Goal: Information Seeking & Learning: Learn about a topic

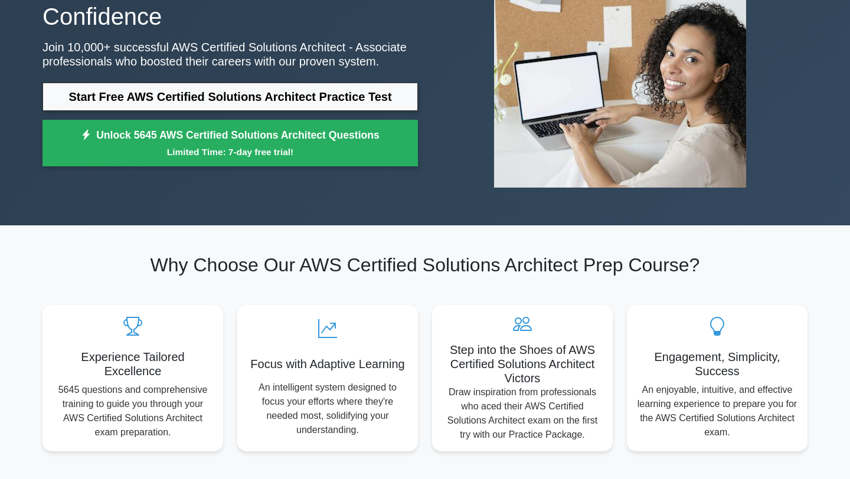
scroll to position [161, 0]
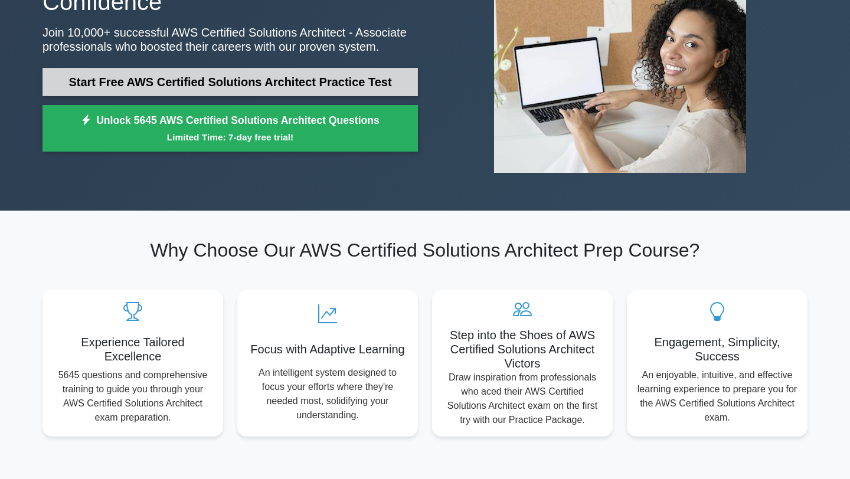
click at [338, 80] on link "Start Free AWS Certified Solutions Architect Practice Test" at bounding box center [229, 82] width 375 height 28
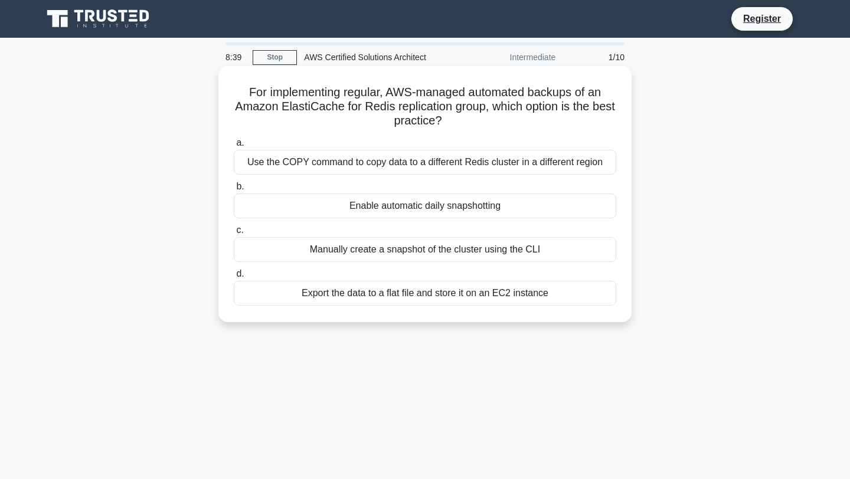
click at [432, 204] on div "Enable automatic daily snapshotting" at bounding box center [425, 206] width 382 height 25
click at [234, 191] on input "b. Enable automatic daily snapshotting" at bounding box center [234, 187] width 0 height 8
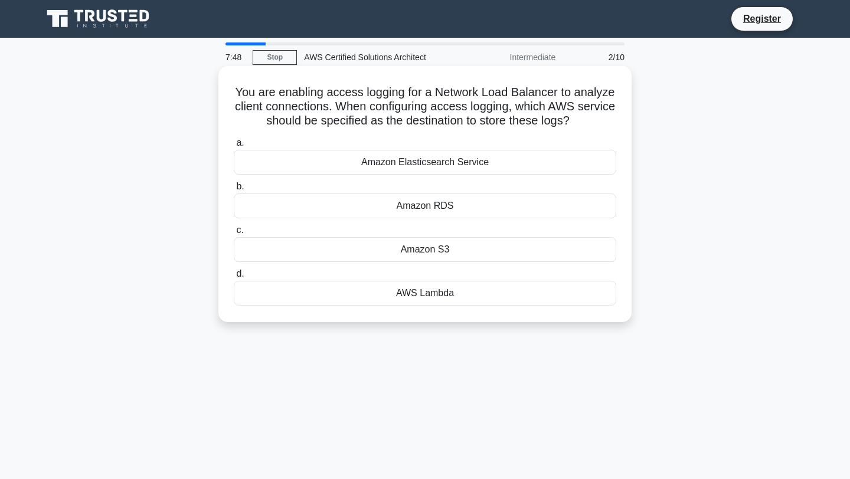
click at [395, 206] on div "Amazon RDS" at bounding box center [425, 206] width 382 height 25
click at [234, 191] on input "b. Amazon RDS" at bounding box center [234, 187] width 0 height 8
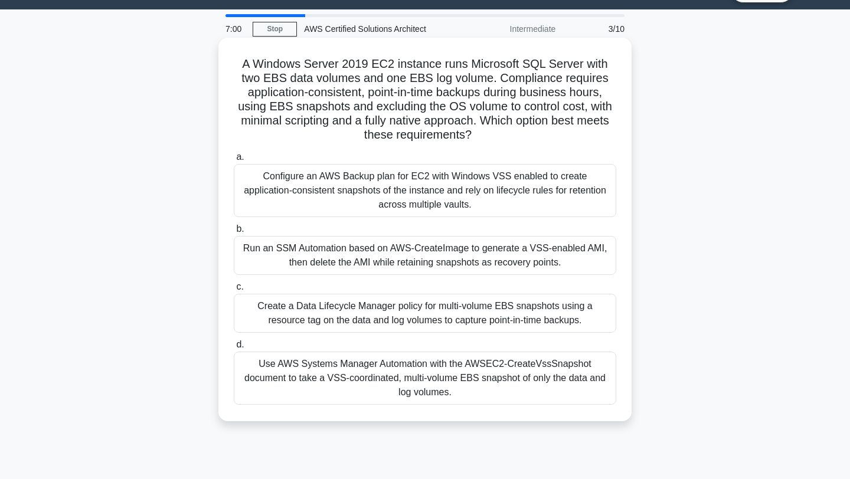
scroll to position [30, 0]
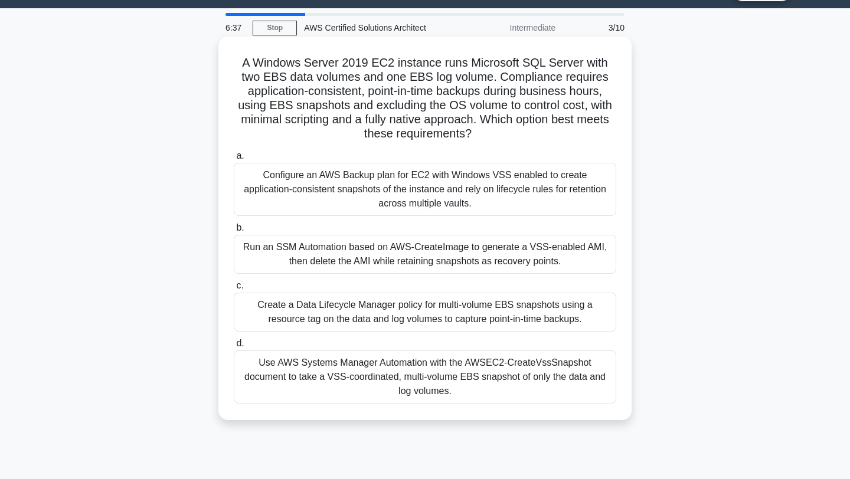
click at [483, 198] on div "Configure an AWS Backup plan for EC2 with Windows VSS enabled to create applica…" at bounding box center [425, 189] width 382 height 53
click at [234, 160] on input "a. Configure an AWS Backup plan for EC2 with Windows VSS enabled to create appl…" at bounding box center [234, 156] width 0 height 8
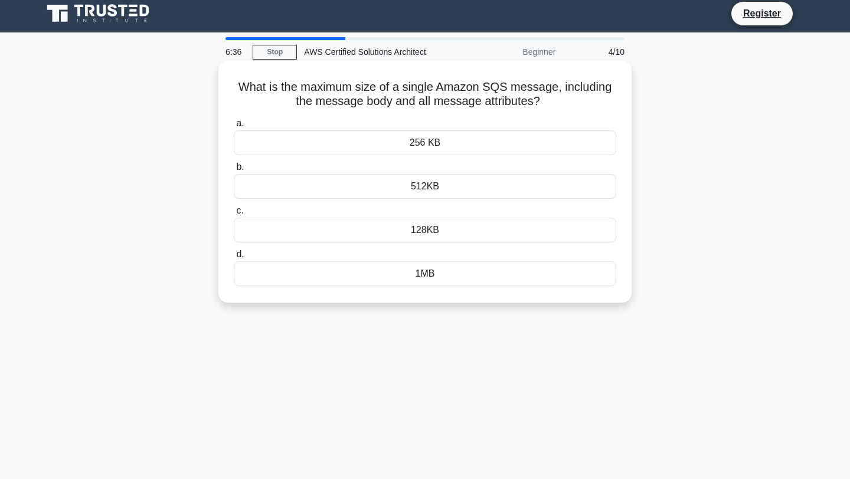
scroll to position [0, 0]
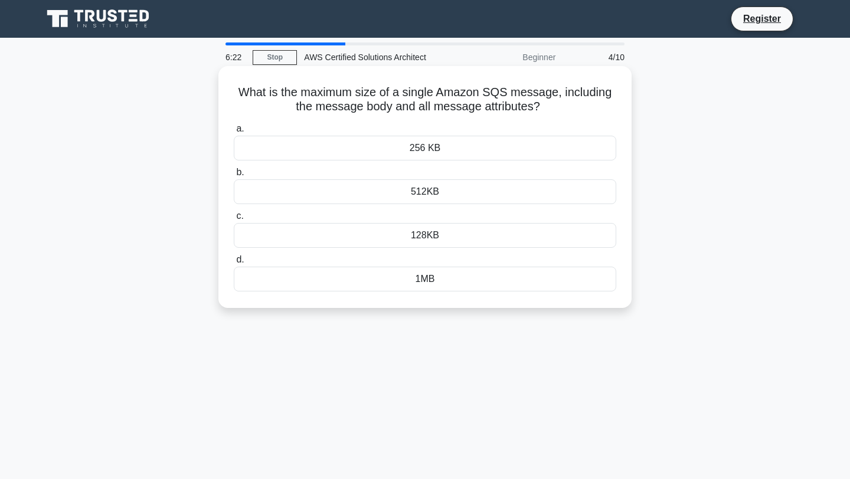
click at [416, 153] on div "256 KB" at bounding box center [425, 148] width 382 height 25
click at [234, 133] on input "a. 256 KB" at bounding box center [234, 129] width 0 height 8
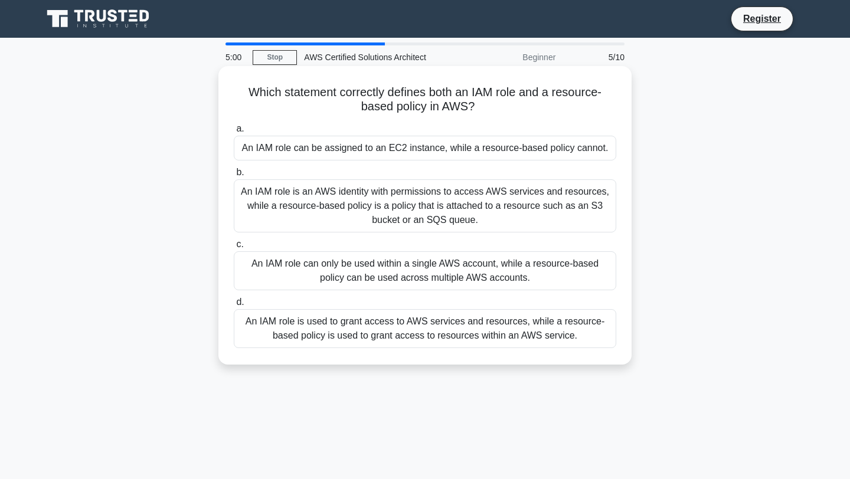
click at [469, 211] on div "An IAM role is an AWS identity with permissions to access AWS services and reso…" at bounding box center [425, 205] width 382 height 53
click at [234, 176] on input "b. An IAM role is an AWS identity with permissions to access AWS services and r…" at bounding box center [234, 173] width 0 height 8
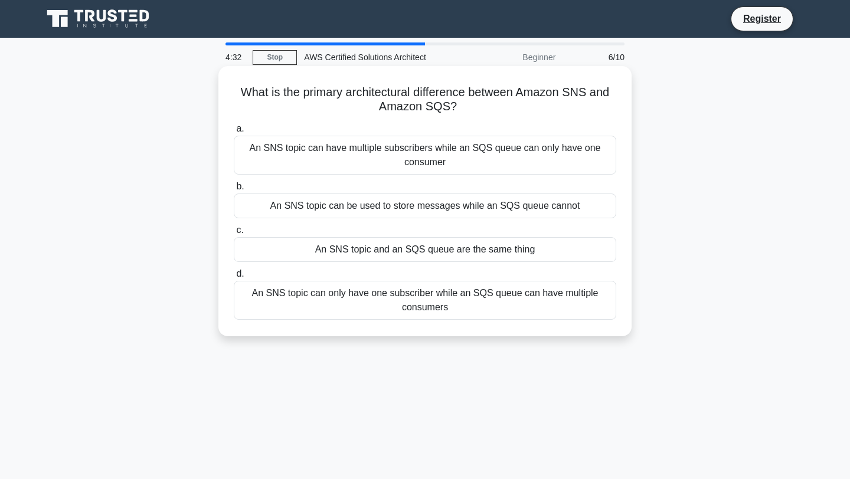
click at [460, 162] on div "An SNS topic can have multiple subscribers while an SQS queue can only have one…" at bounding box center [425, 155] width 382 height 39
click at [234, 133] on input "a. An SNS topic can have multiple subscribers while an SQS queue can only have …" at bounding box center [234, 129] width 0 height 8
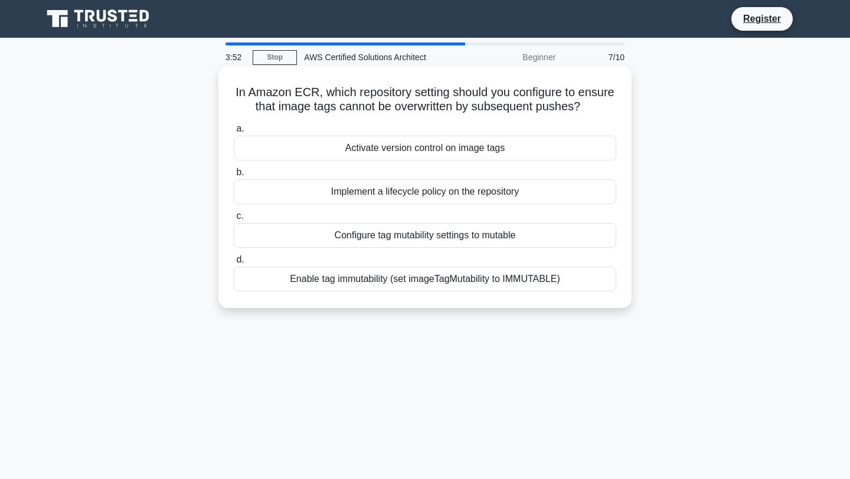
click at [453, 281] on div "Enable tag immutability (set imageTagMutability to IMMUTABLE)" at bounding box center [425, 279] width 382 height 25
click at [234, 264] on input "d. Enable tag immutability (set imageTagMutability to IMMUTABLE)" at bounding box center [234, 260] width 0 height 8
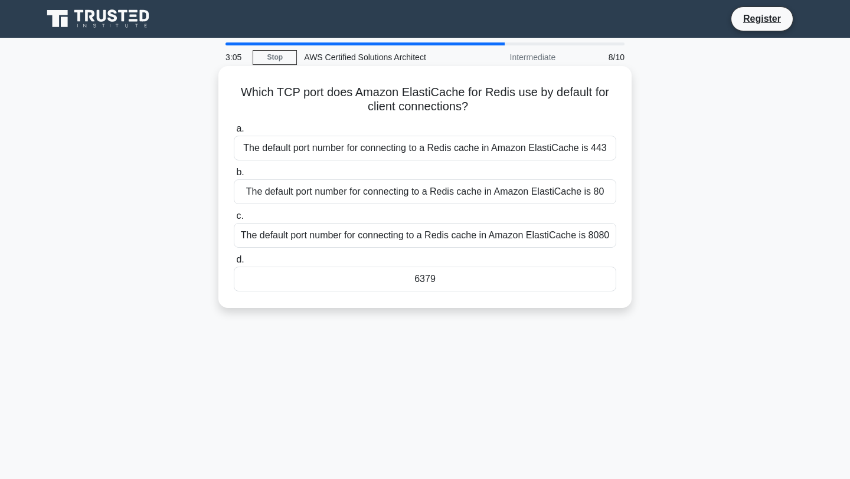
click at [447, 280] on div "6379" at bounding box center [425, 279] width 382 height 25
click at [234, 264] on input "d. 6379" at bounding box center [234, 260] width 0 height 8
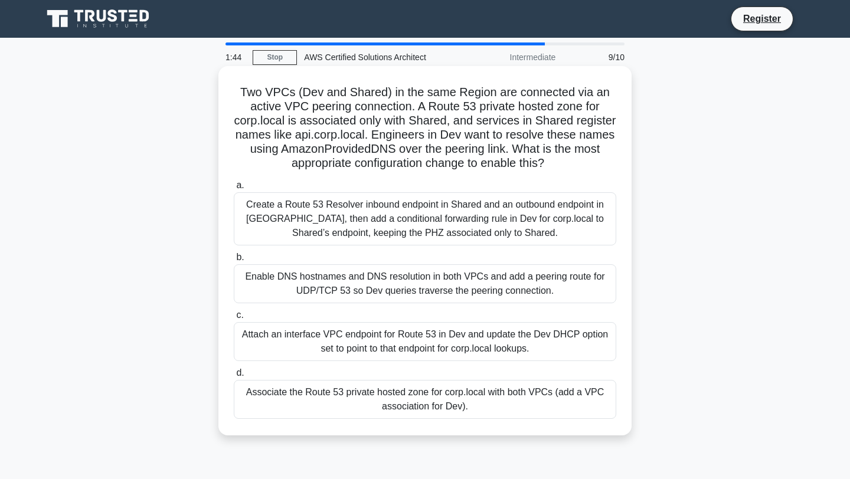
click at [421, 211] on div "Create a Route 53 Resolver inbound endpoint in Shared and an outbound endpoint …" at bounding box center [425, 218] width 382 height 53
click at [234, 189] on input "a. Create a Route 53 Resolver inbound endpoint in Shared and an outbound endpoi…" at bounding box center [234, 186] width 0 height 8
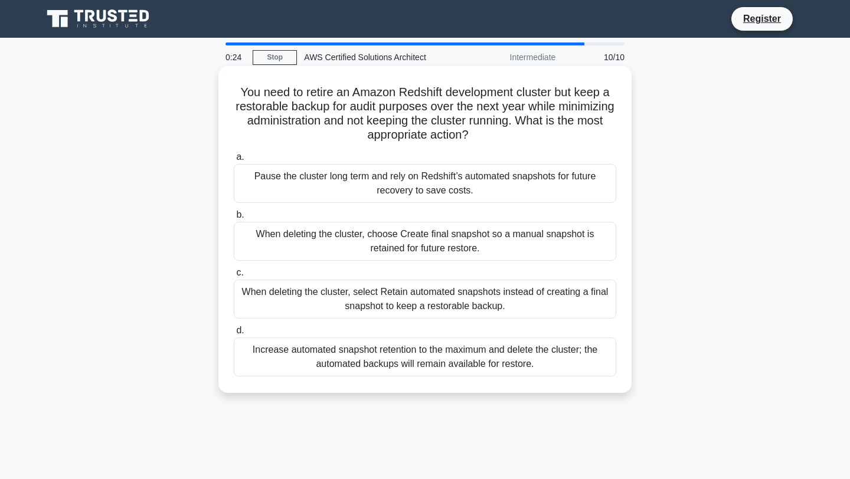
click at [407, 300] on div "When deleting the cluster, select Retain automated snapshots instead of creatin…" at bounding box center [425, 299] width 382 height 39
click at [234, 277] on input "c. When deleting the cluster, select Retain automated snapshots instead of crea…" at bounding box center [234, 273] width 0 height 8
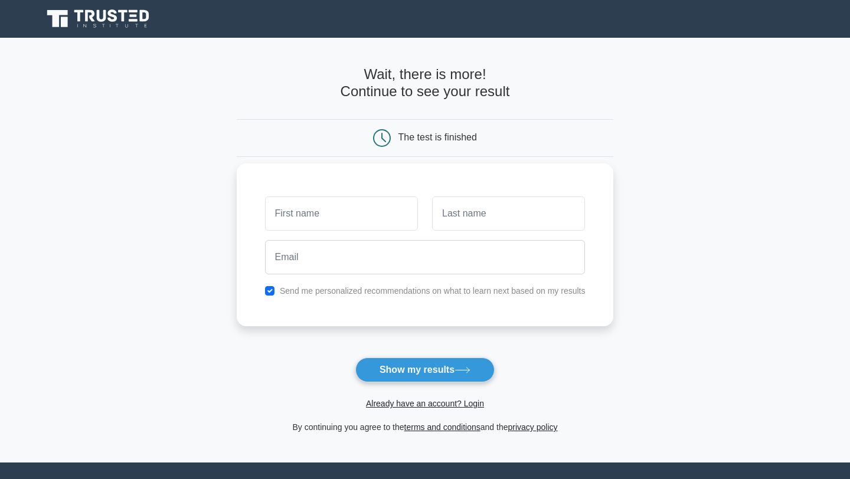
click at [367, 290] on label "Send me personalized recommendations on what to learn next based on my results" at bounding box center [433, 290] width 306 height 9
click at [432, 372] on button "Show my results" at bounding box center [424, 370] width 139 height 25
click at [369, 220] on input "text" at bounding box center [341, 214] width 153 height 34
type input "bharath"
type input "k"
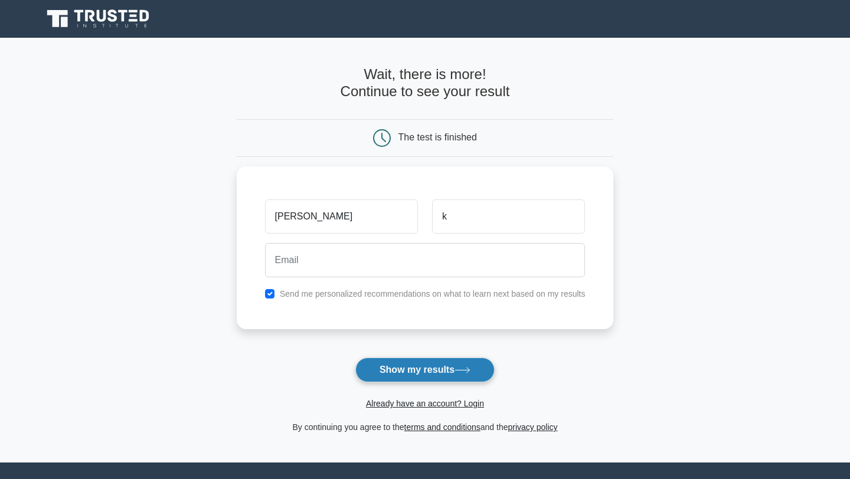
click at [372, 374] on button "Show my results" at bounding box center [424, 370] width 139 height 25
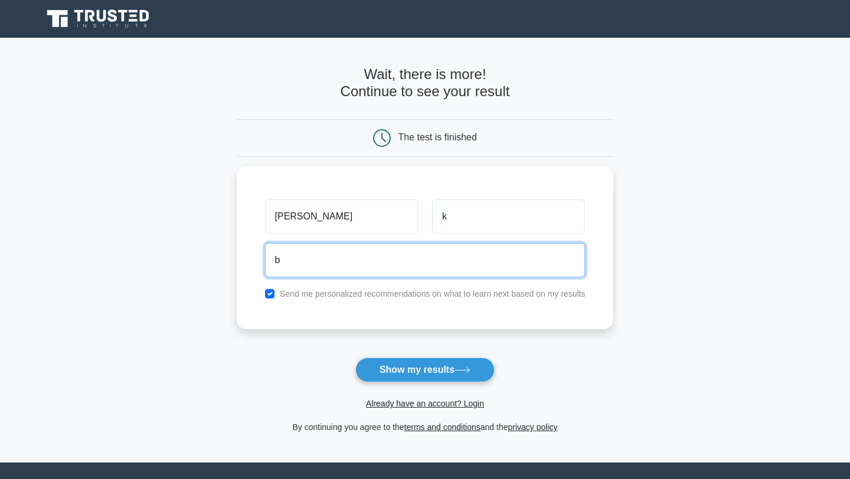
type input "bharathk1106@gmail.com"
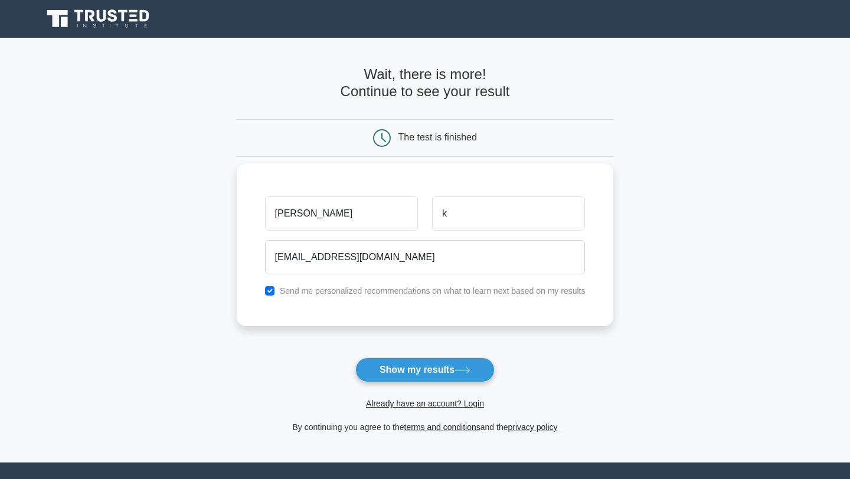
click at [274, 289] on div "Send me personalized recommendations on what to learn next based on my results" at bounding box center [425, 291] width 335 height 14
click at [272, 289] on input "checkbox" at bounding box center [269, 290] width 9 height 9
checkbox input "false"
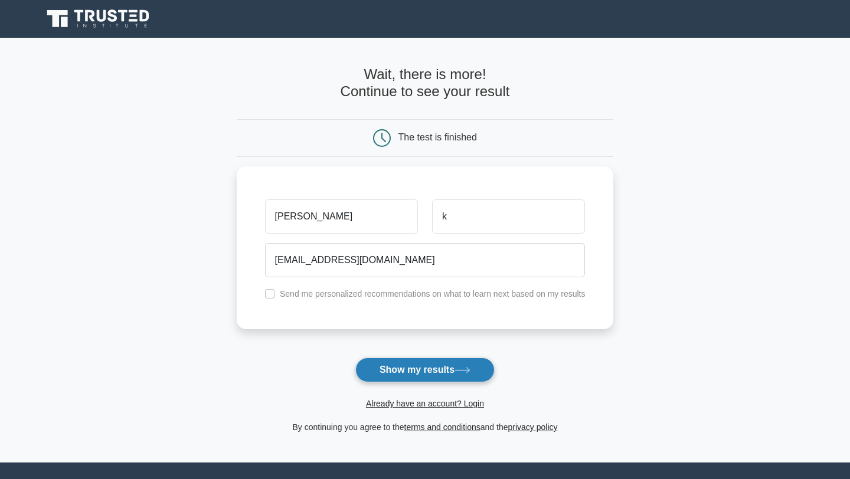
click at [460, 375] on button "Show my results" at bounding box center [424, 370] width 139 height 25
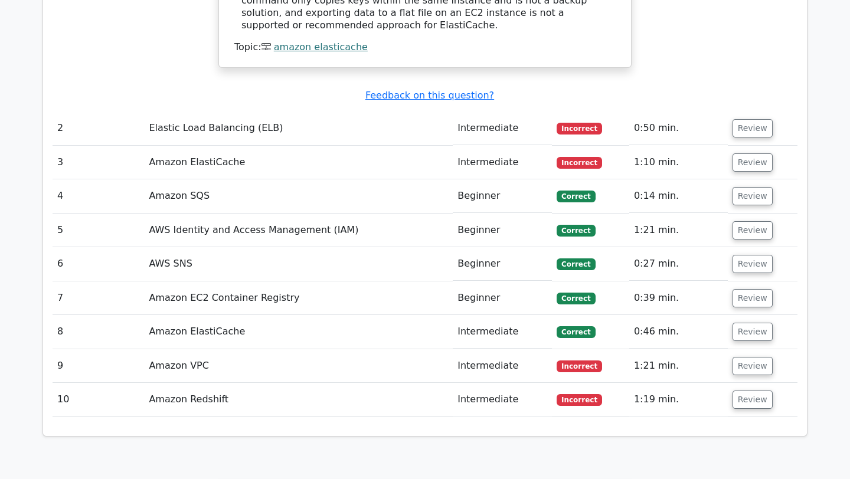
scroll to position [1459, 0]
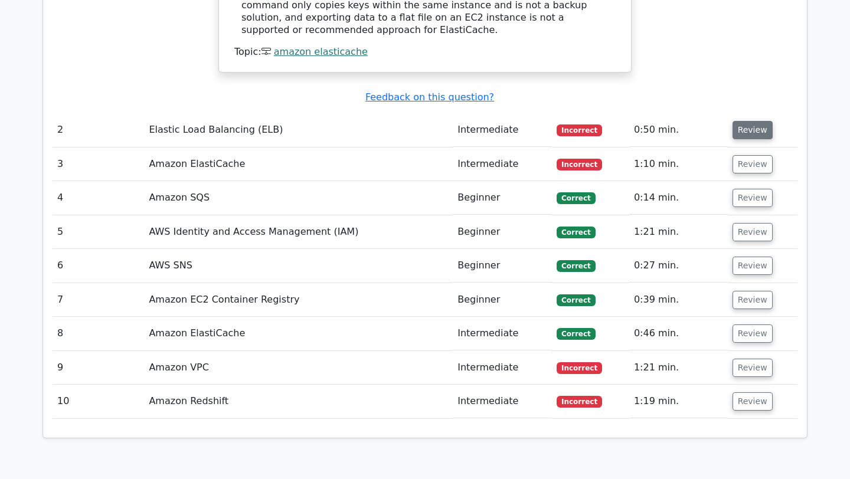
click at [754, 121] on button "Review" at bounding box center [753, 130] width 40 height 18
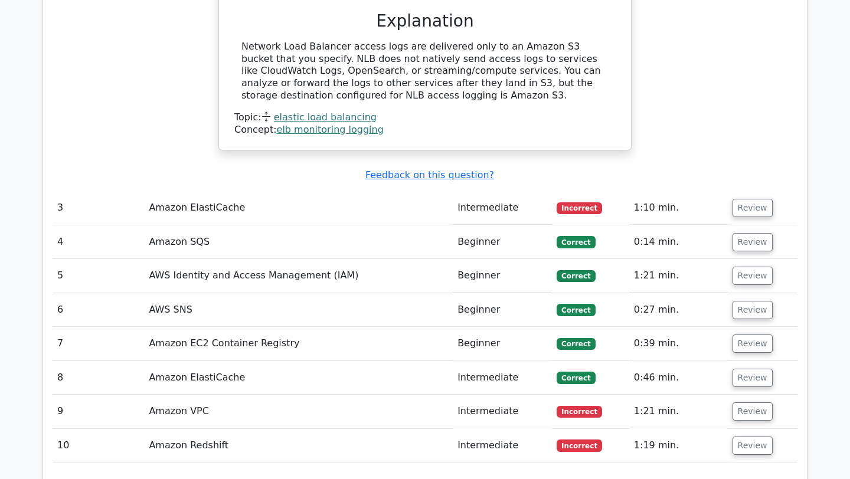
scroll to position [1834, 0]
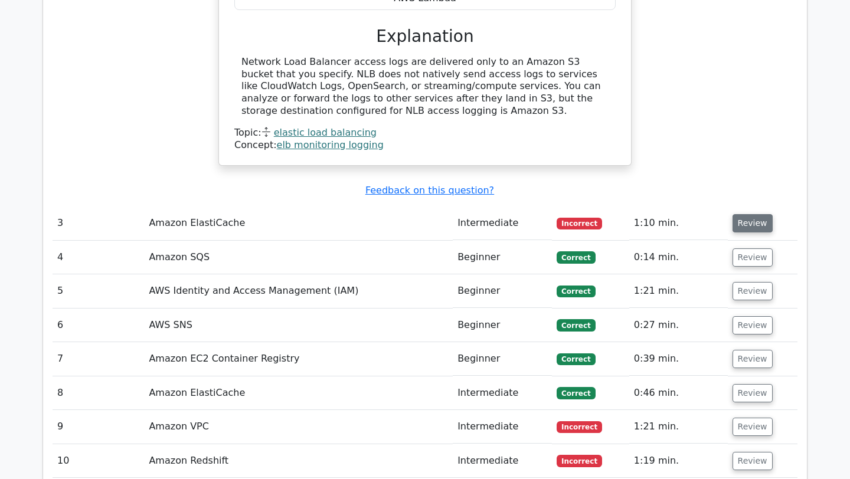
click at [741, 214] on button "Review" at bounding box center [753, 223] width 40 height 18
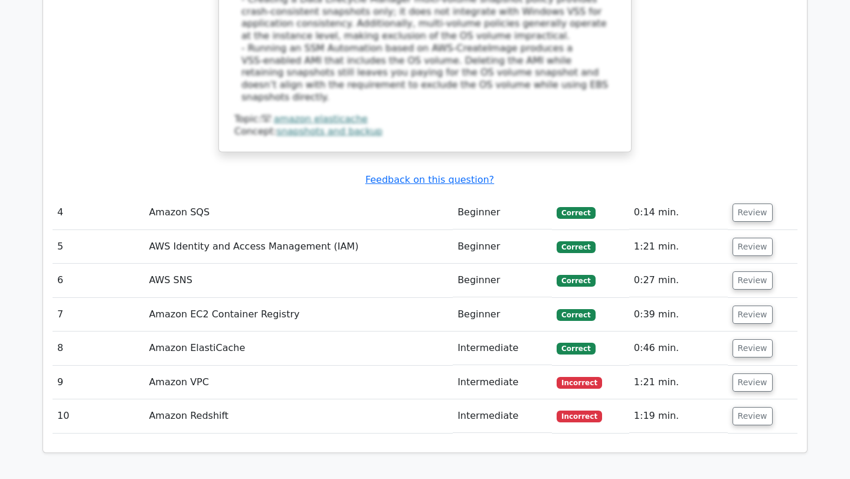
scroll to position [2637, 0]
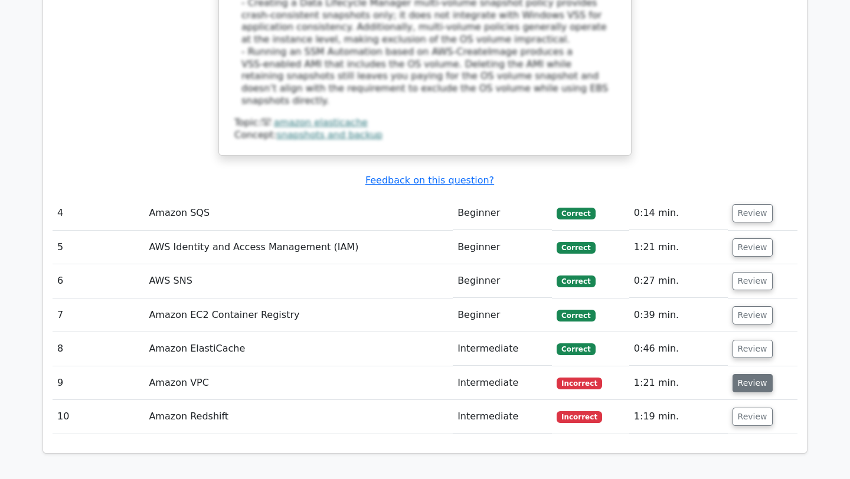
click at [746, 374] on button "Review" at bounding box center [753, 383] width 40 height 18
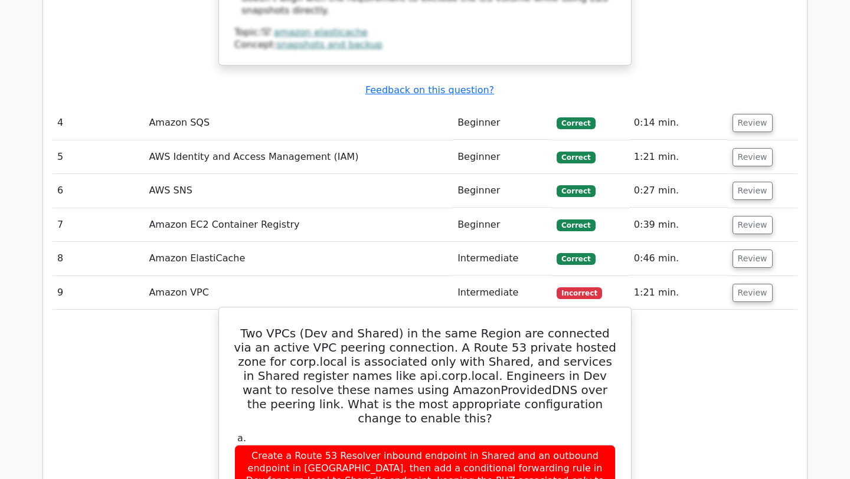
scroll to position [2734, 0]
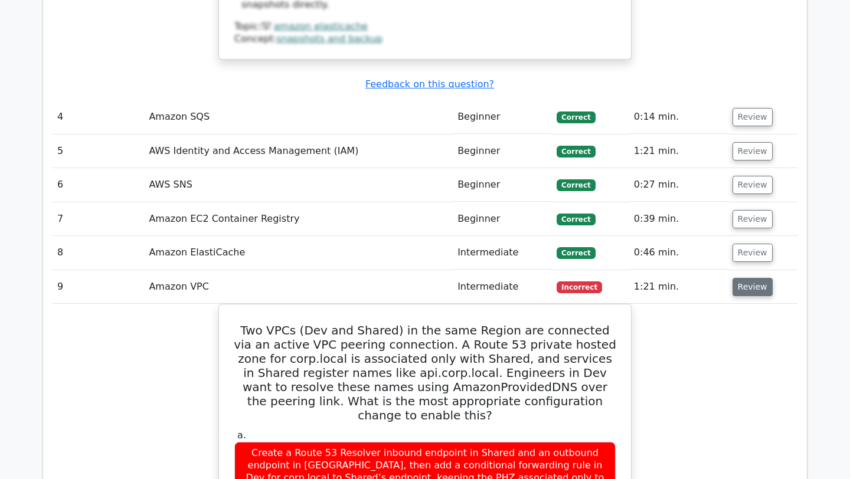
click at [744, 278] on button "Review" at bounding box center [753, 287] width 40 height 18
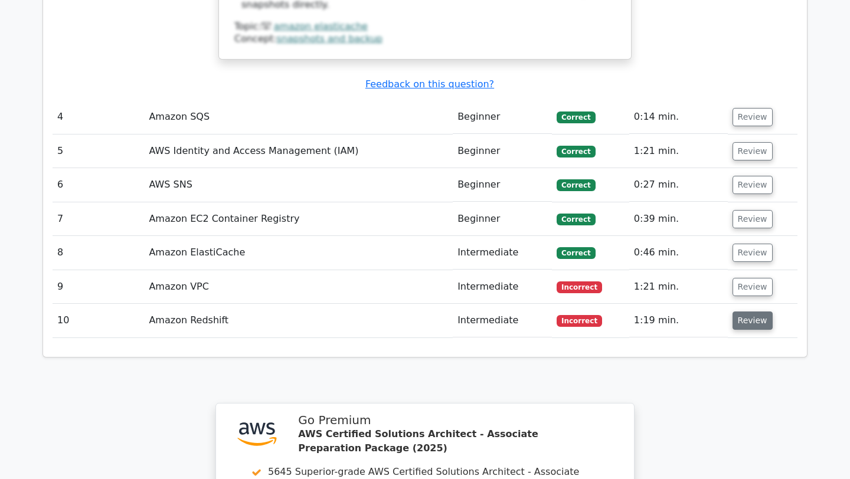
click at [753, 312] on button "Review" at bounding box center [753, 321] width 40 height 18
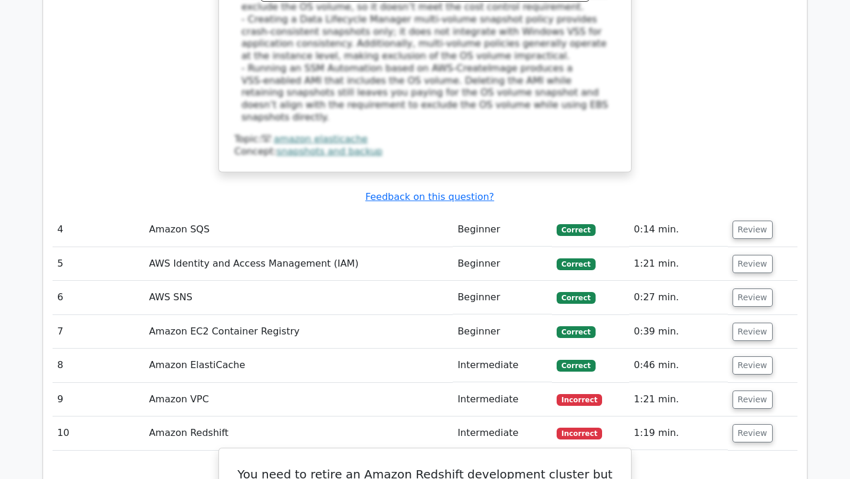
scroll to position [2578, 0]
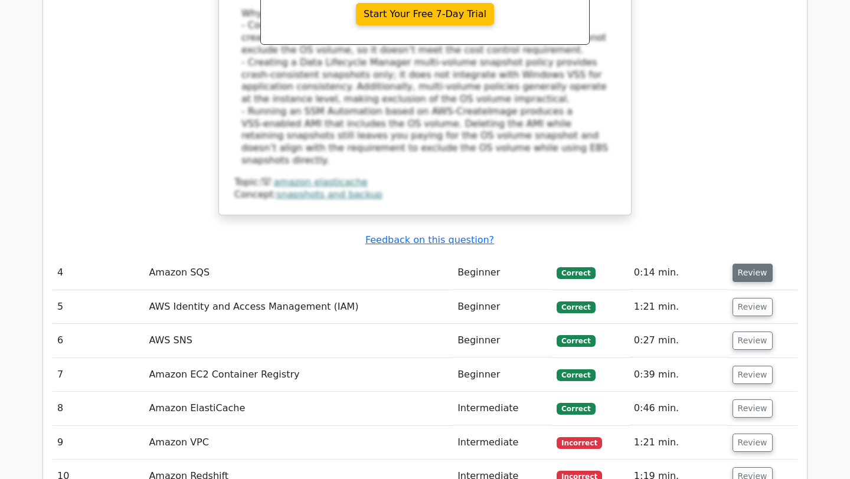
click at [744, 264] on button "Review" at bounding box center [753, 273] width 40 height 18
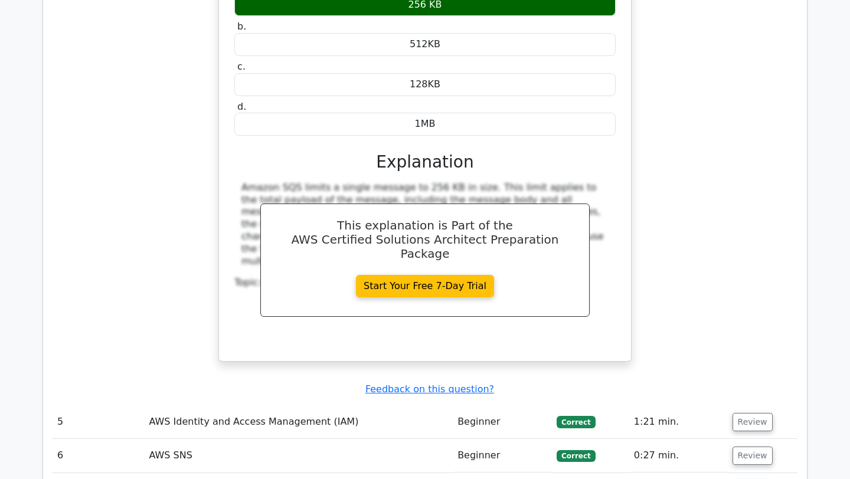
scroll to position [2977, 0]
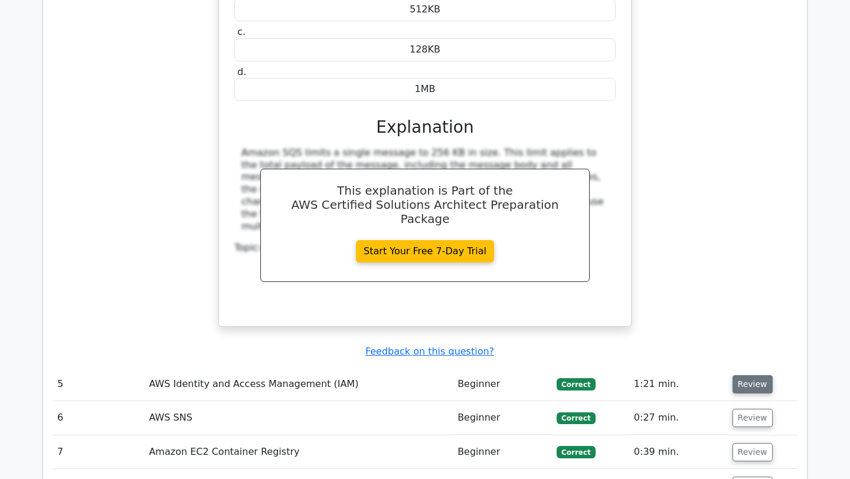
click at [757, 375] on button "Review" at bounding box center [753, 384] width 40 height 18
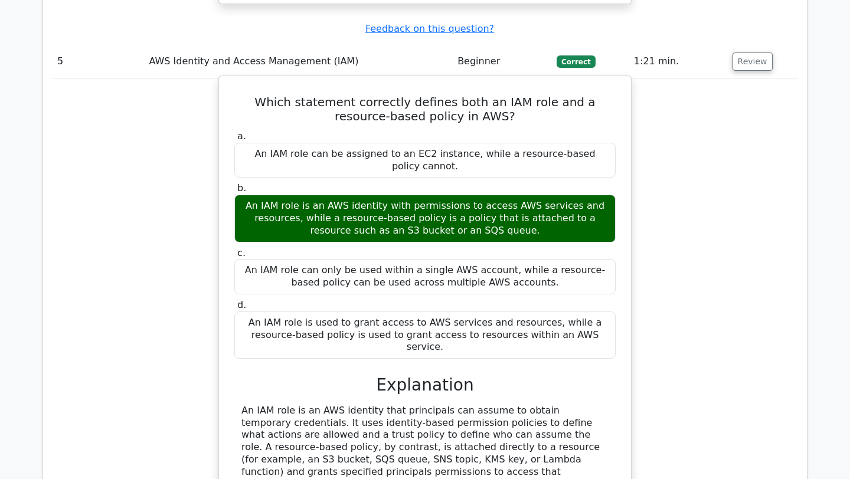
scroll to position [3304, 0]
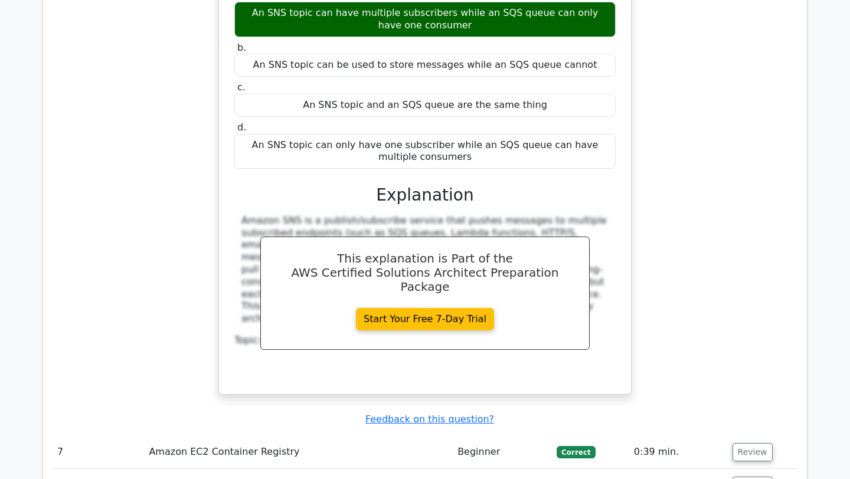
scroll to position [3984, 0]
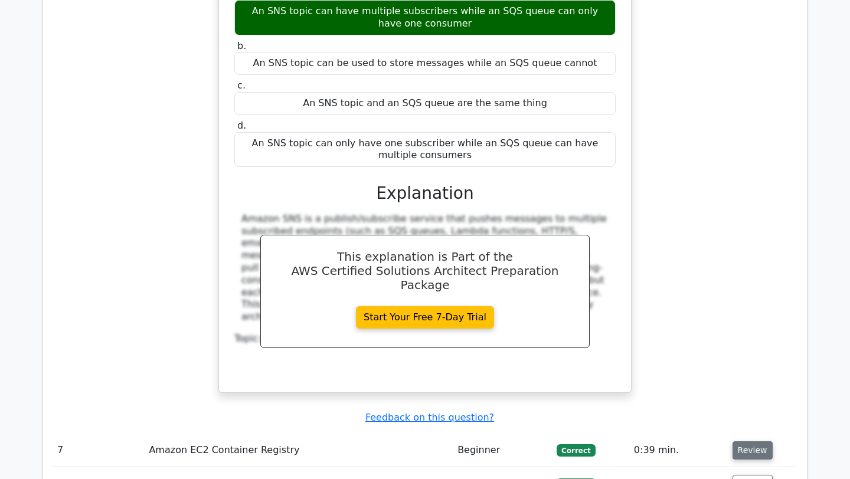
click at [760, 442] on button "Review" at bounding box center [753, 451] width 40 height 18
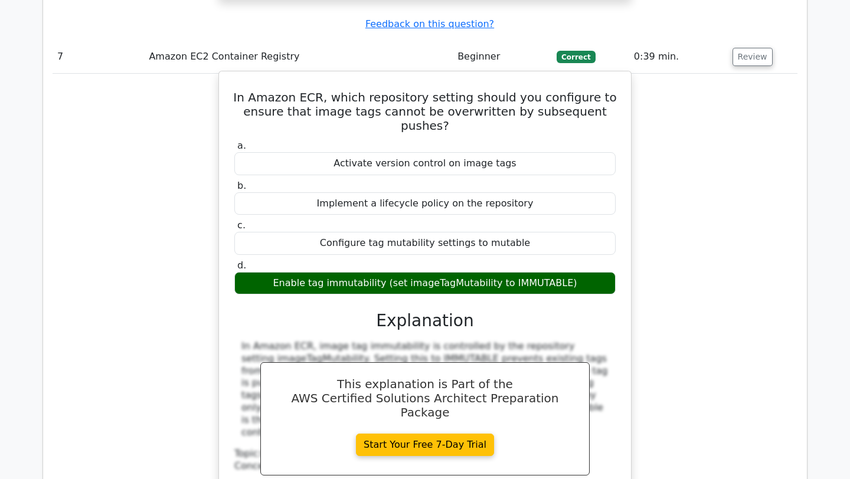
scroll to position [4392, 0]
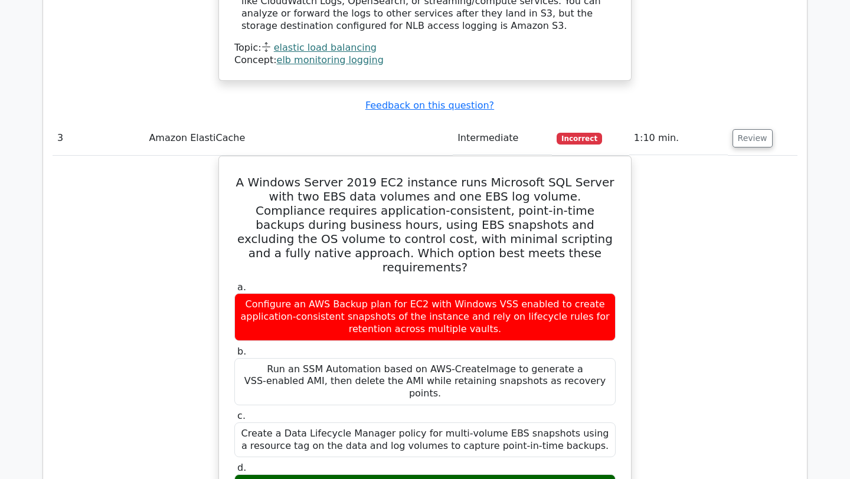
scroll to position [1879, 0]
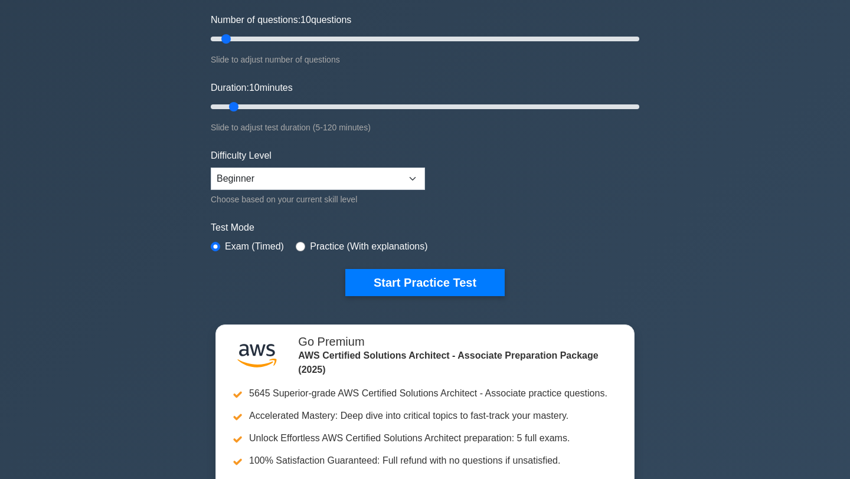
scroll to position [119, 0]
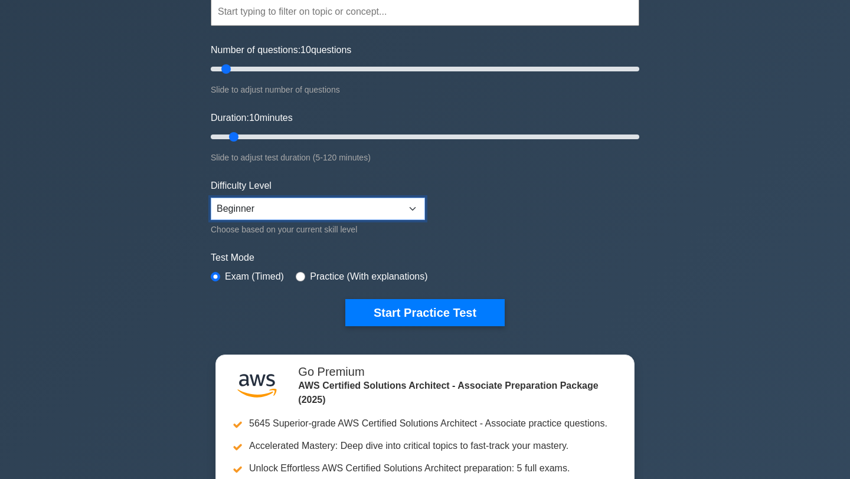
click at [342, 216] on select "Beginner Intermediate Expert" at bounding box center [318, 209] width 214 height 22
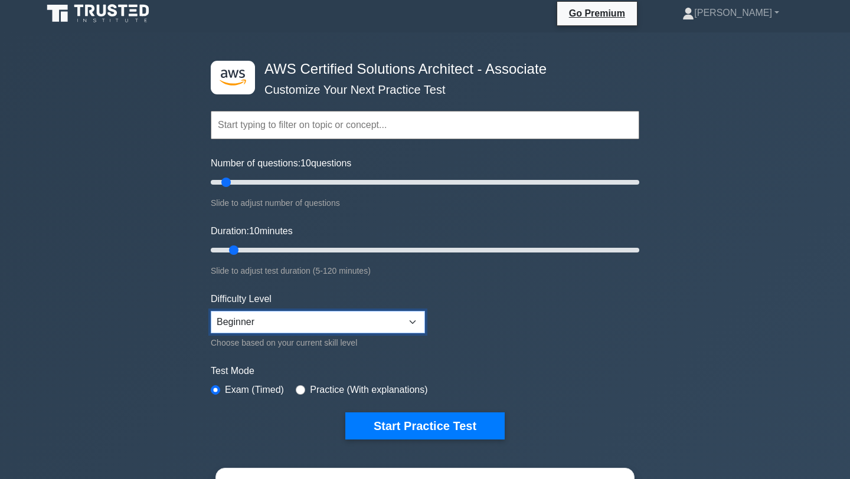
scroll to position [0, 0]
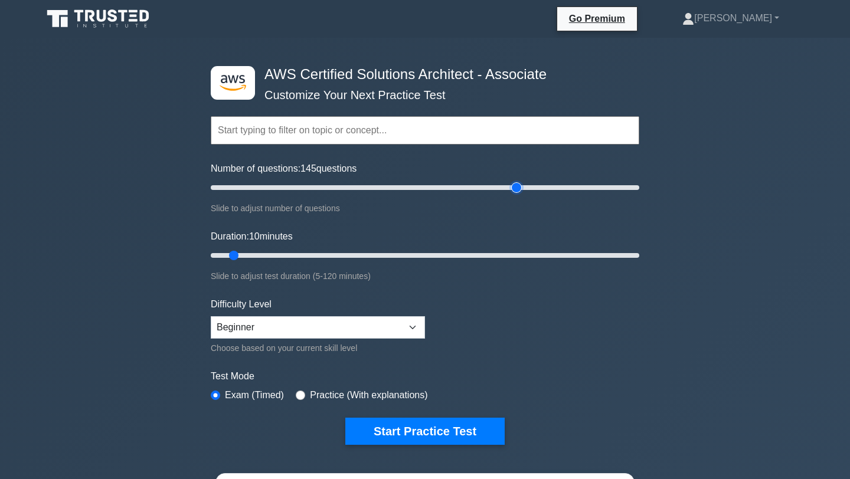
type input "145"
click at [514, 194] on input "Number of questions: 145 questions" at bounding box center [425, 188] width 429 height 14
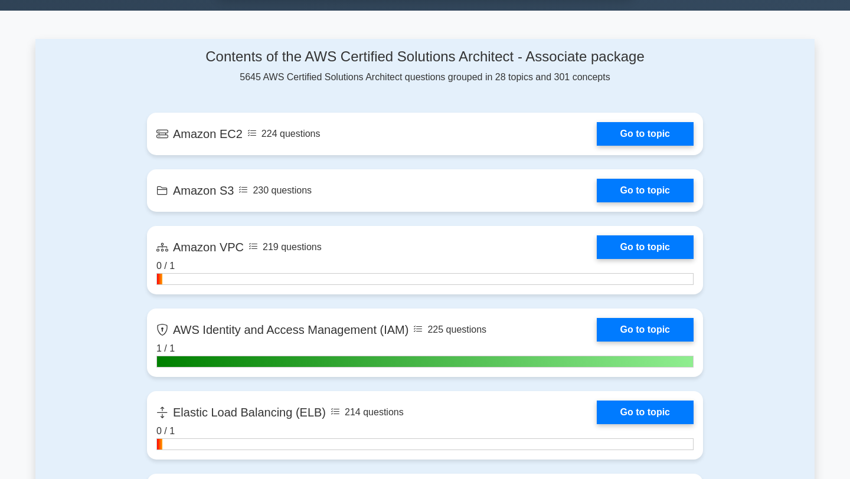
scroll to position [738, 0]
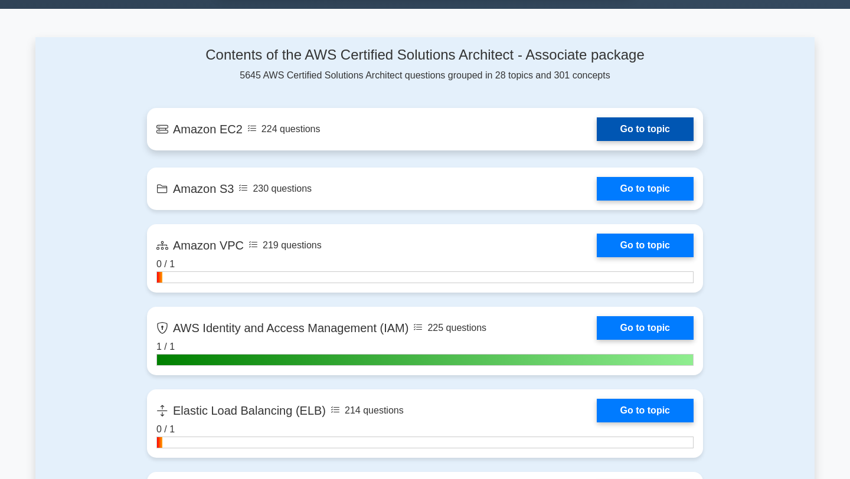
click at [660, 131] on link "Go to topic" at bounding box center [645, 129] width 97 height 24
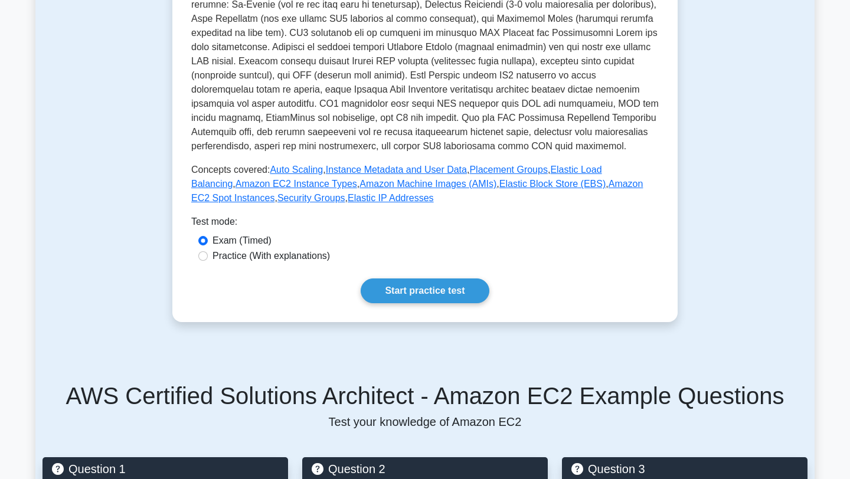
scroll to position [342, 0]
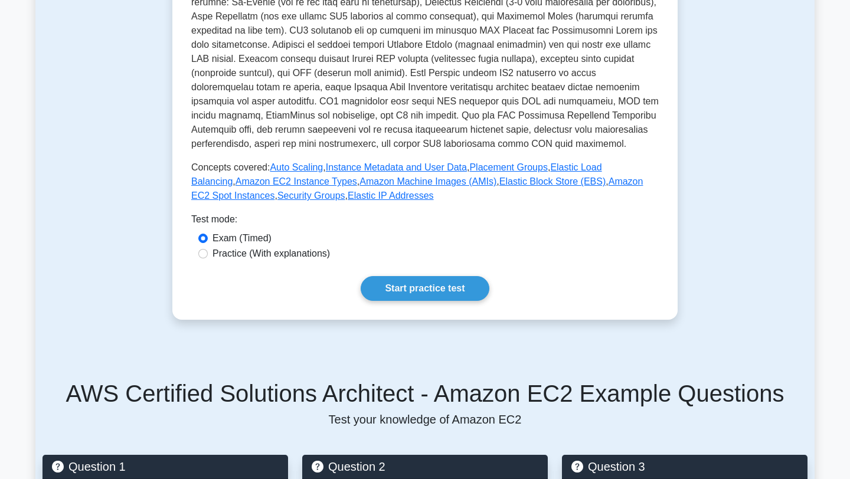
click at [308, 252] on label "Practice (With explanations)" at bounding box center [270, 254] width 117 height 14
click at [208, 252] on input "Practice (With explanations)" at bounding box center [202, 253] width 9 height 9
radio input "true"
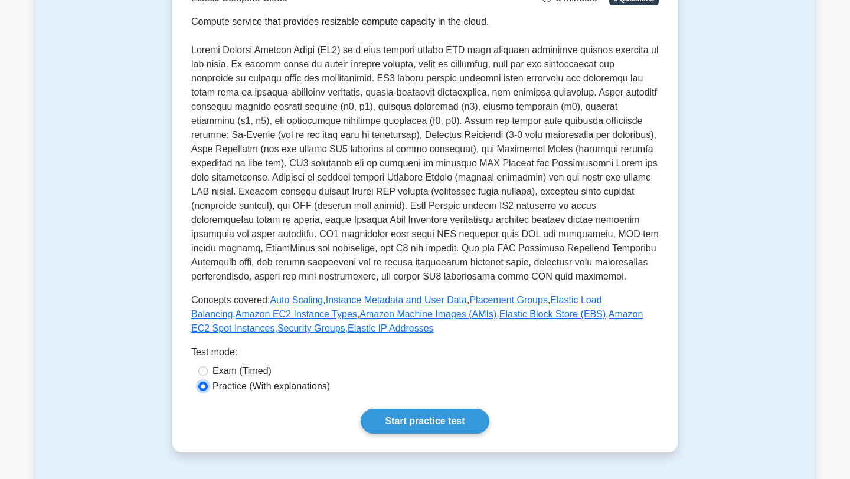
scroll to position [208, 0]
click at [407, 426] on link "Start practice test" at bounding box center [425, 422] width 128 height 25
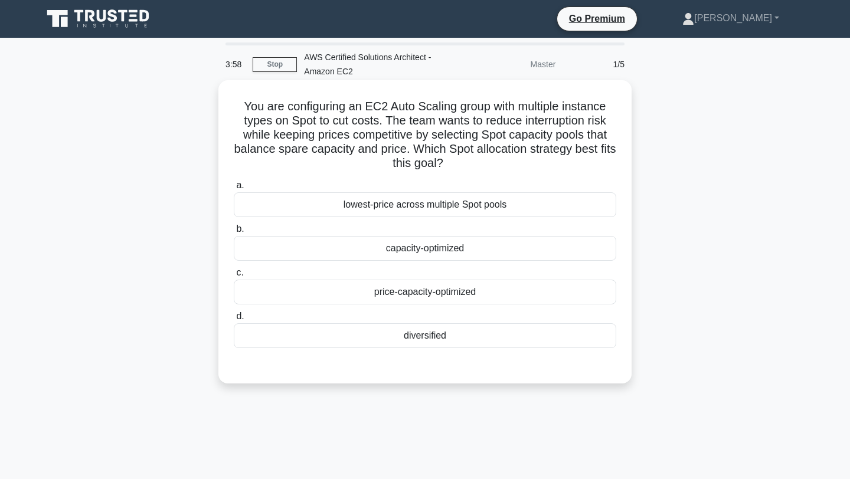
click at [390, 244] on div "capacity-optimized" at bounding box center [425, 248] width 382 height 25
click at [234, 233] on input "b. capacity-optimized" at bounding box center [234, 229] width 0 height 8
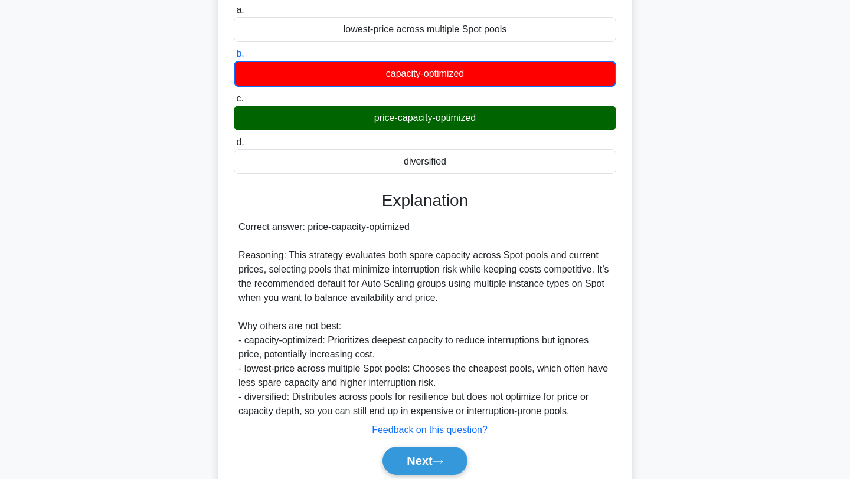
scroll to position [221, 0]
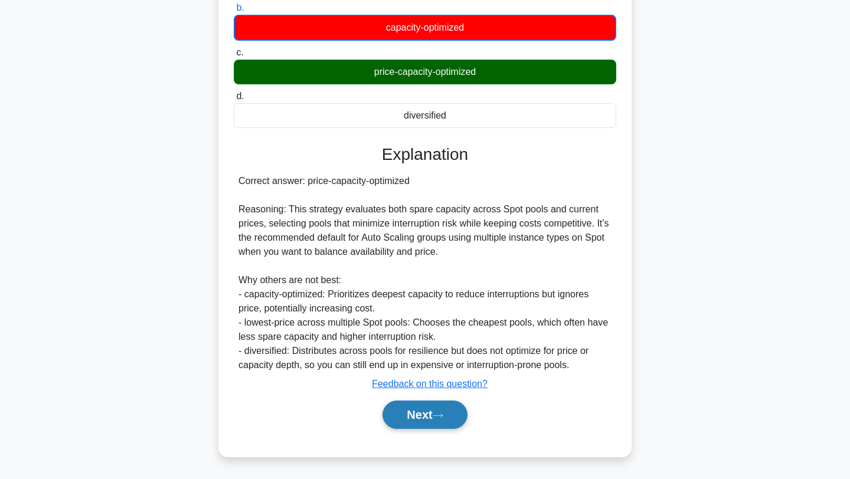
click at [421, 411] on button "Next" at bounding box center [424, 415] width 84 height 28
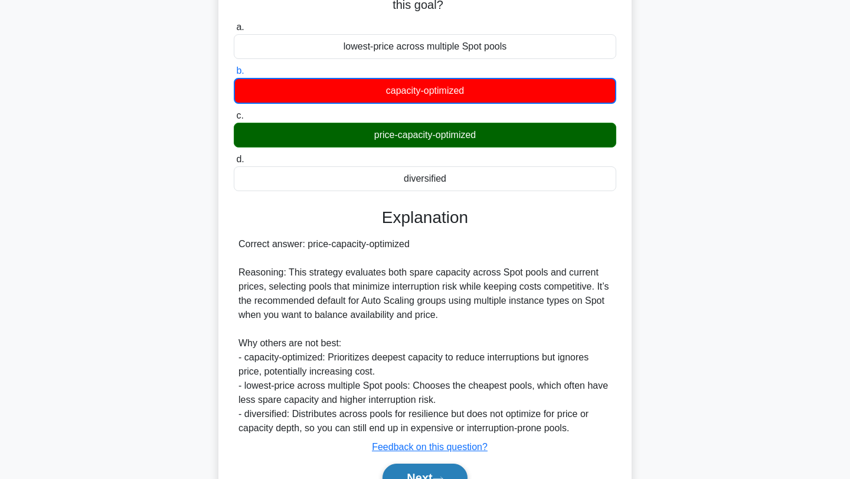
click at [449, 419] on div "3:43 Stop AWS Certified Solutions Architect - Amazon EC2 Master 2/5 You are con…" at bounding box center [424, 210] width 779 height 653
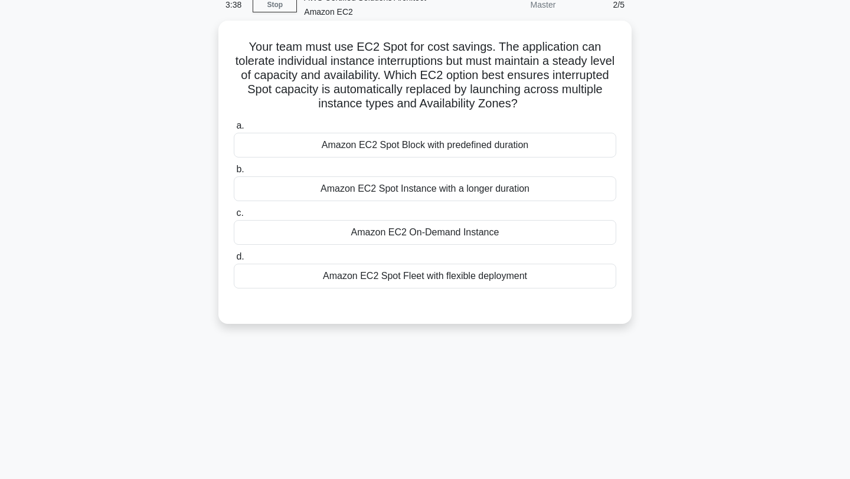
scroll to position [39, 0]
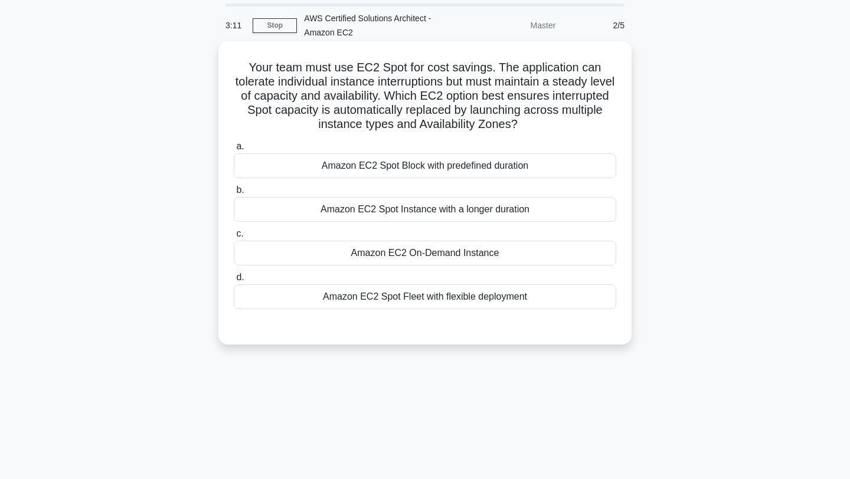
click at [413, 297] on div "Amazon EC2 Spot Fleet with flexible deployment" at bounding box center [425, 297] width 382 height 25
click at [234, 282] on input "d. Amazon EC2 Spot Fleet with flexible deployment" at bounding box center [234, 278] width 0 height 8
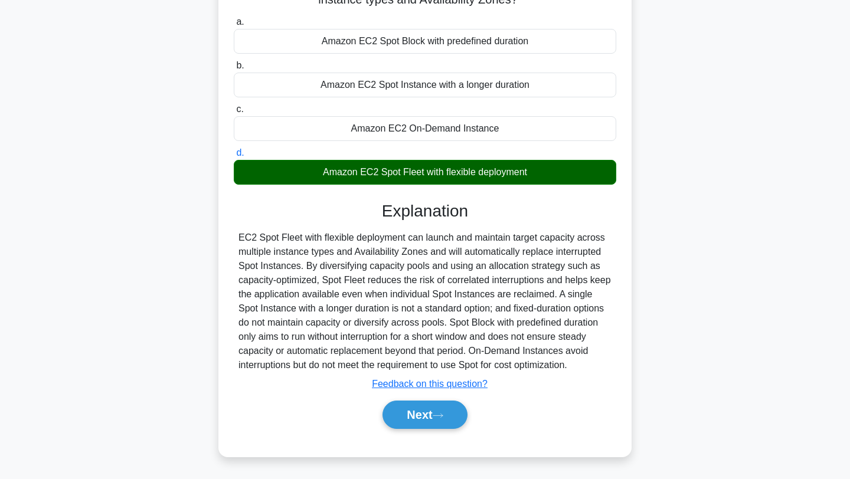
scroll to position [164, 0]
click at [437, 421] on button "Next" at bounding box center [424, 415] width 84 height 28
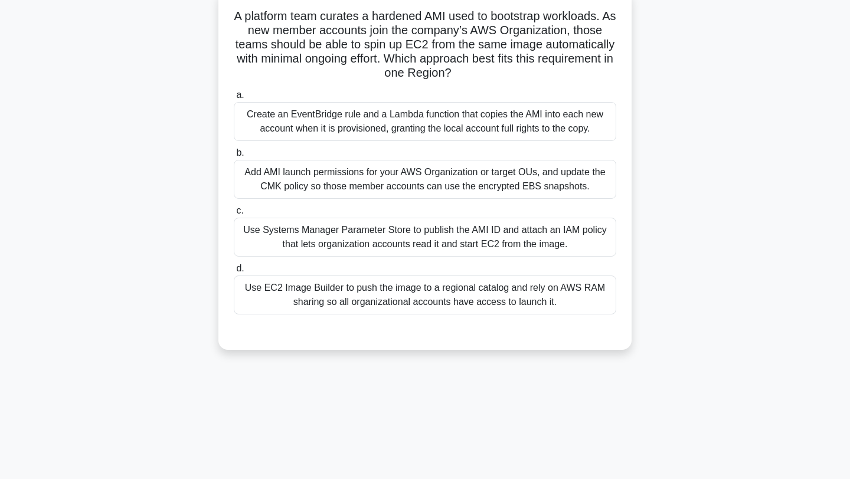
scroll to position [83, 0]
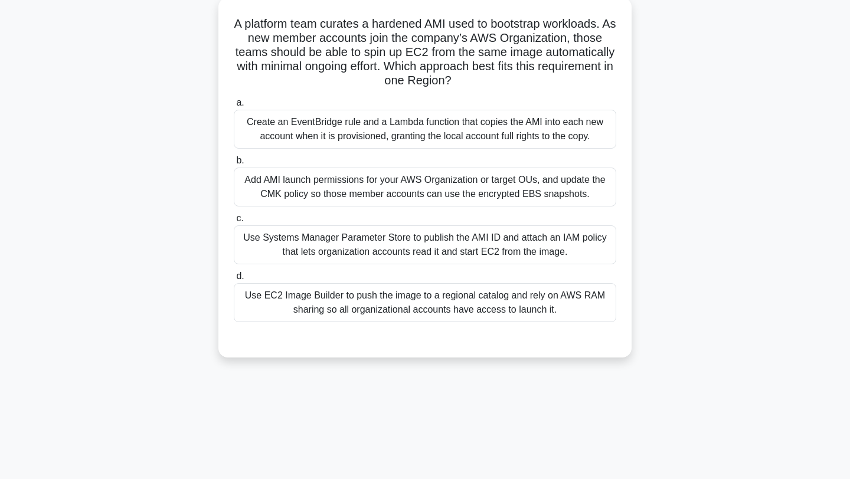
drag, startPoint x: 390, startPoint y: 70, endPoint x: 457, endPoint y: 83, distance: 68.6
click at [457, 83] on h5 "A platform team curates a hardened AMI used to bootstrap workloads. As new memb…" at bounding box center [425, 53] width 385 height 72
click at [457, 83] on icon ".spinner_0XTQ{transform-origin:center;animation:spinner_y6GP .75s linear infini…" at bounding box center [459, 81] width 14 height 14
click at [360, 298] on div "Use EC2 Image Builder to push the image to a regional catalog and rely on AWS R…" at bounding box center [425, 302] width 382 height 39
click at [234, 280] on input "d. Use EC2 Image Builder to push the image to a regional catalog and rely on AW…" at bounding box center [234, 277] width 0 height 8
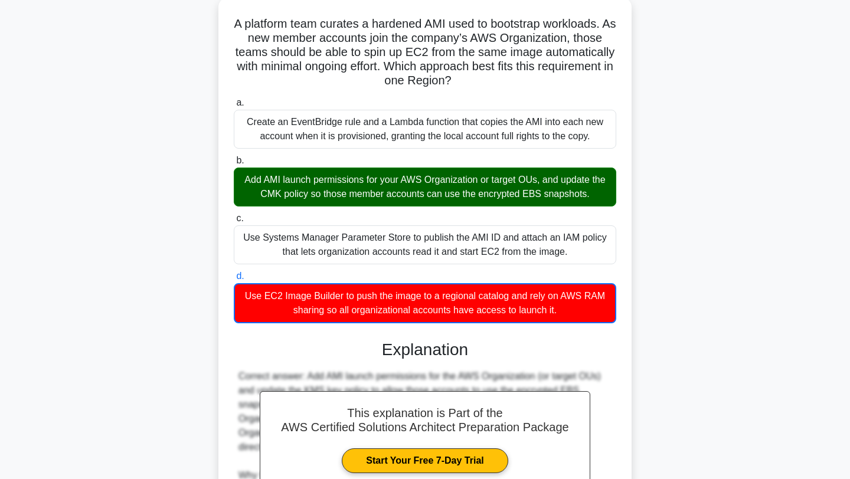
click at [397, 179] on div "Add AMI launch permissions for your AWS Organization or target OUs, and update …" at bounding box center [425, 187] width 382 height 39
click at [234, 165] on input "b. Add AMI launch permissions for your AWS Organization or target OUs, and upda…" at bounding box center [234, 161] width 0 height 8
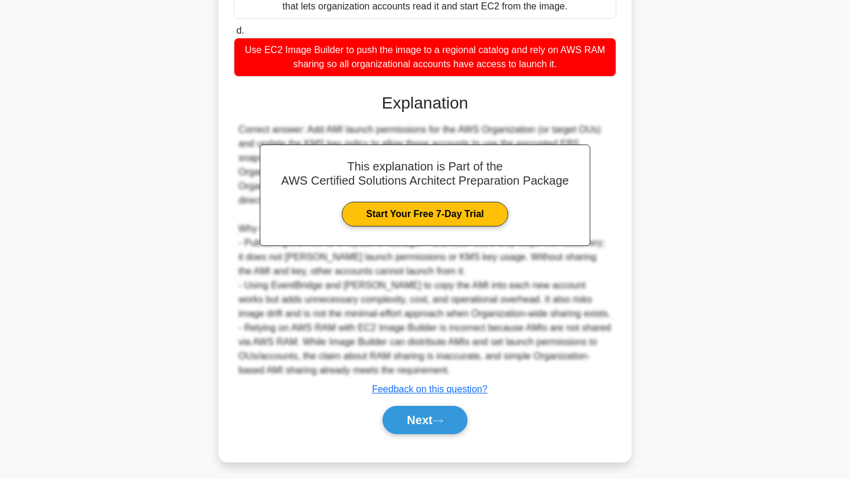
scroll to position [327, 0]
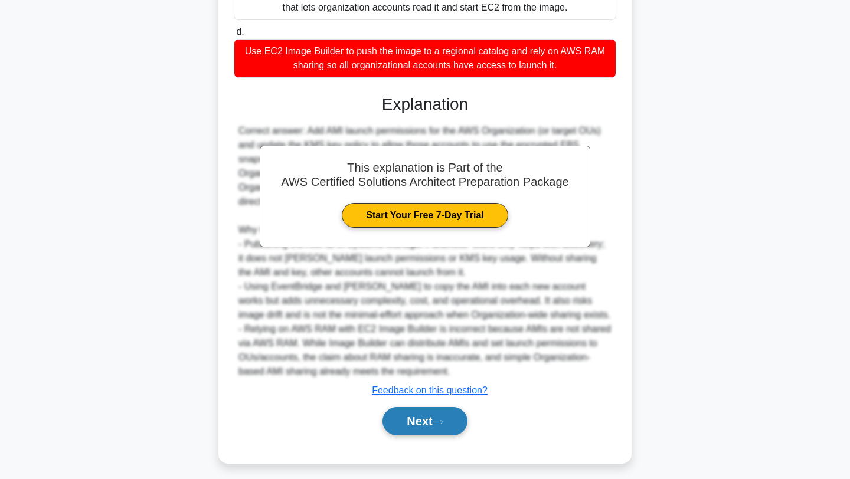
click at [424, 431] on button "Next" at bounding box center [424, 421] width 84 height 28
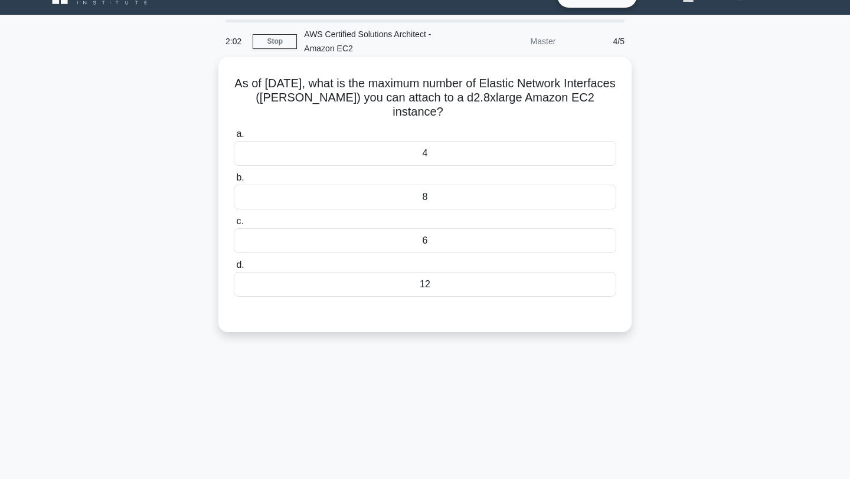
scroll to position [22, 0]
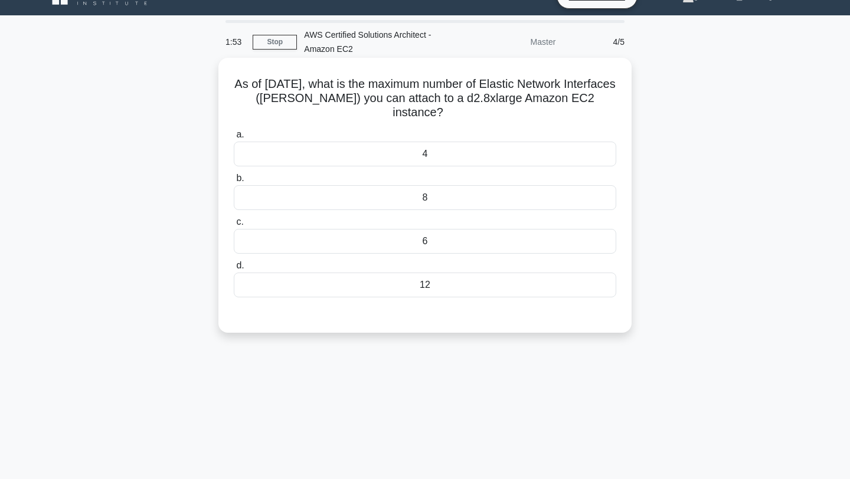
click at [447, 152] on div "4" at bounding box center [425, 154] width 382 height 25
click at [234, 139] on input "a. 4" at bounding box center [234, 135] width 0 height 8
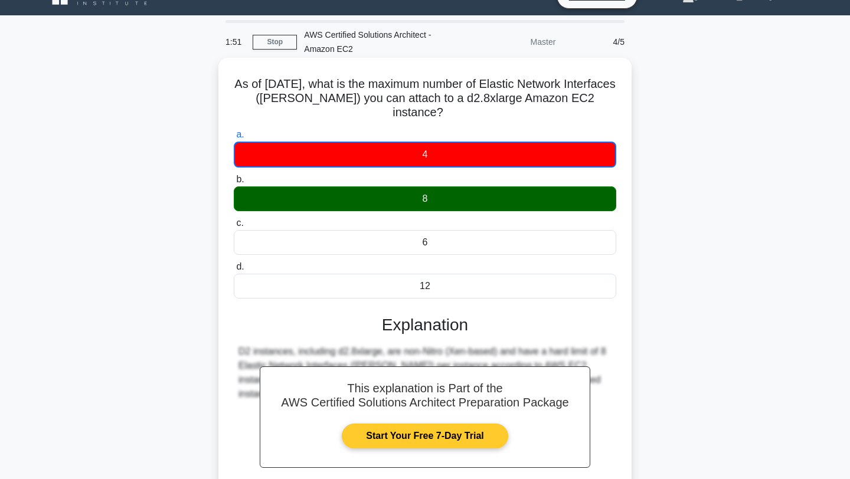
scroll to position [158, 0]
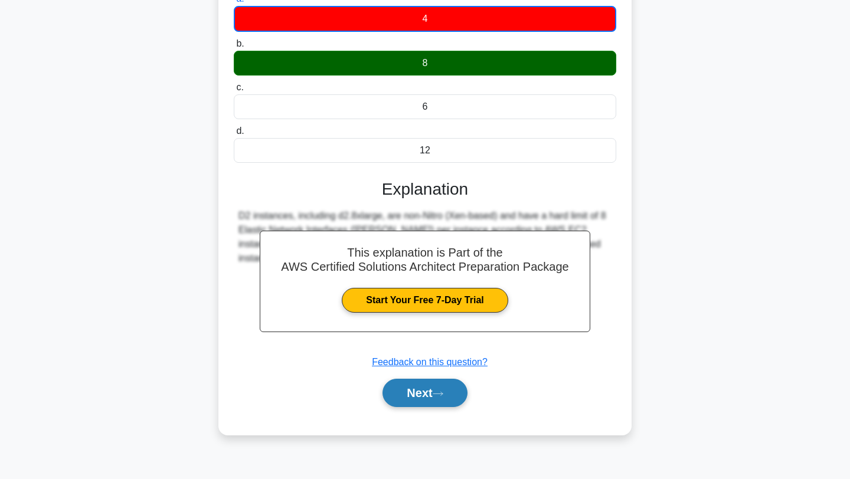
click at [442, 395] on icon at bounding box center [438, 394] width 11 height 6
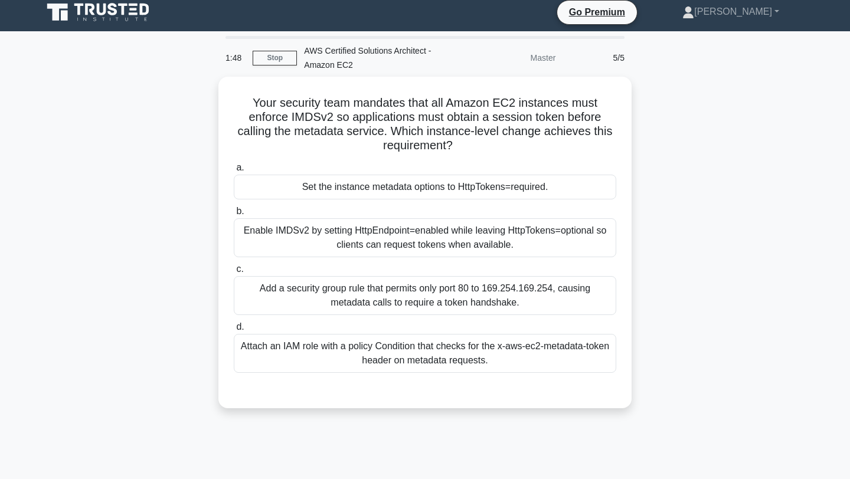
scroll to position [0, 0]
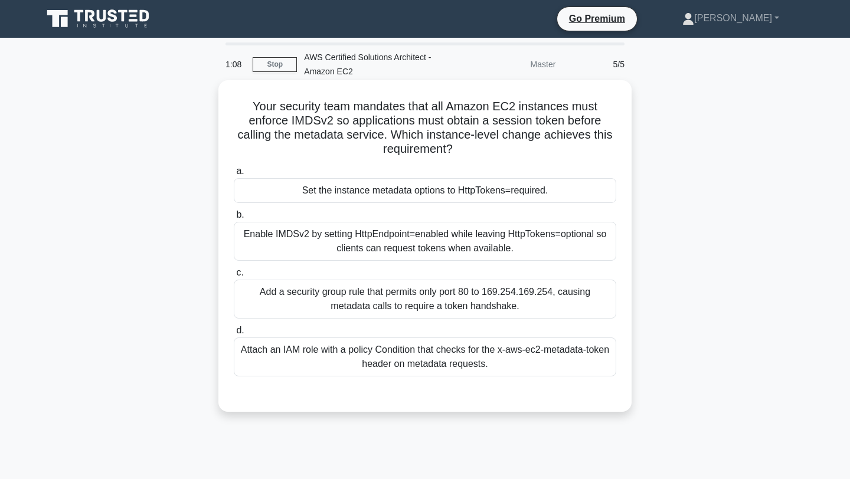
click at [446, 303] on div "Add a security group rule that permits only port 80 to 169.254.169.254, causing…" at bounding box center [425, 299] width 382 height 39
click at [234, 277] on input "c. Add a security group rule that permits only port 80 to 169.254.169.254, caus…" at bounding box center [234, 273] width 0 height 8
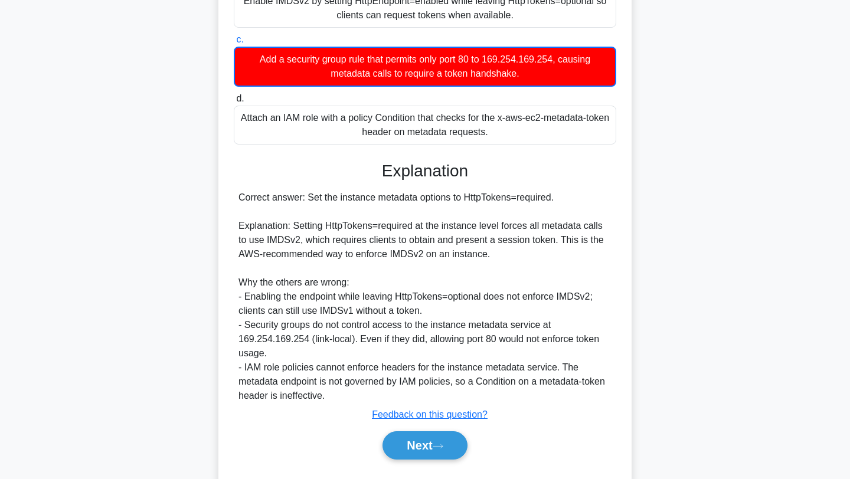
scroll to position [264, 0]
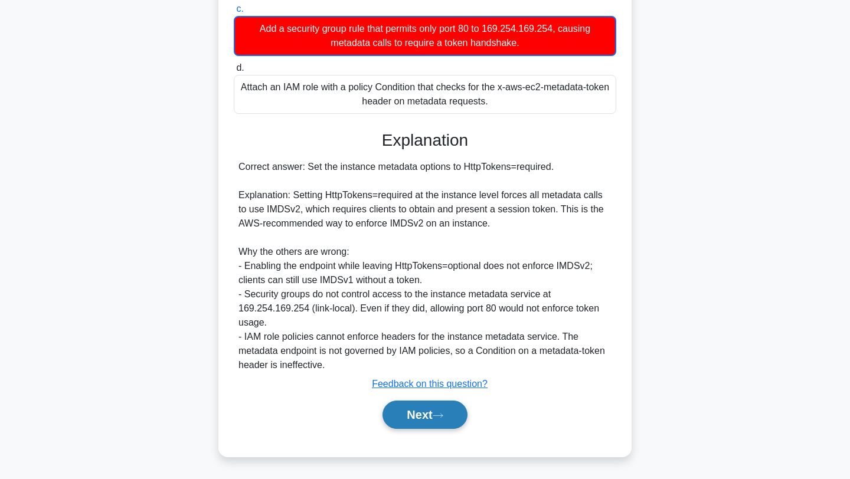
click at [421, 414] on button "Next" at bounding box center [424, 415] width 84 height 28
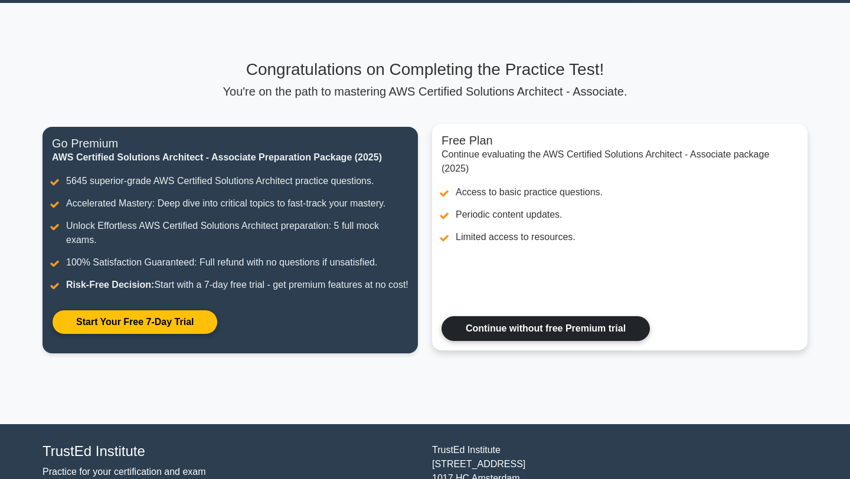
scroll to position [37, 0]
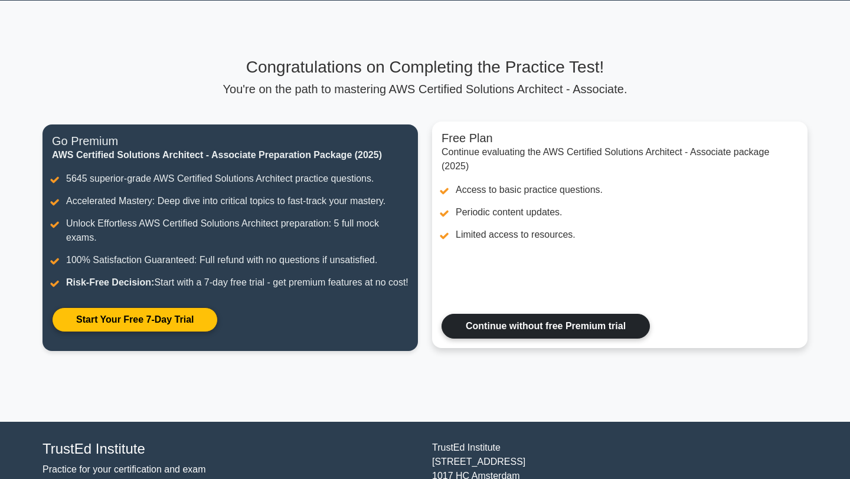
click at [534, 339] on link "Continue without free Premium trial" at bounding box center [546, 326] width 208 height 25
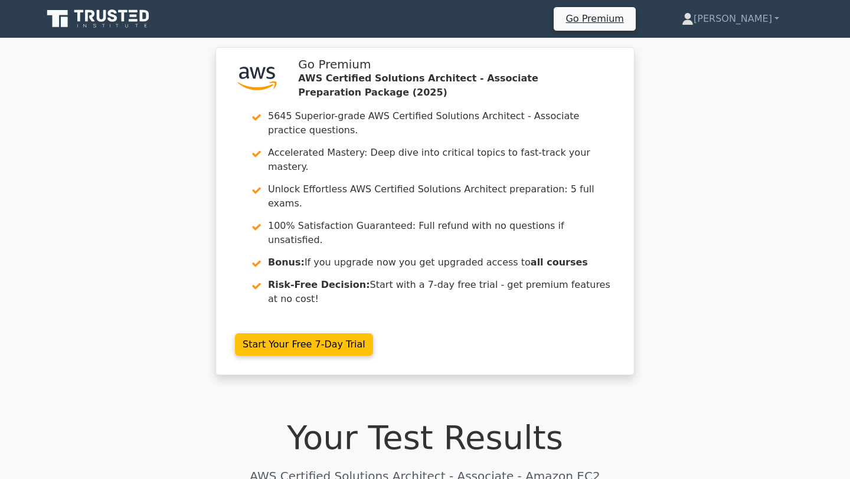
click at [112, 17] on icon at bounding box center [98, 19] width 113 height 22
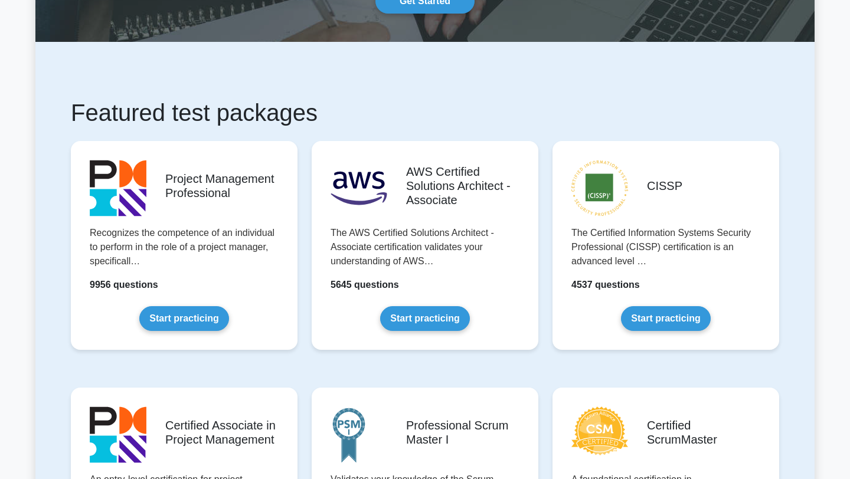
scroll to position [138, 0]
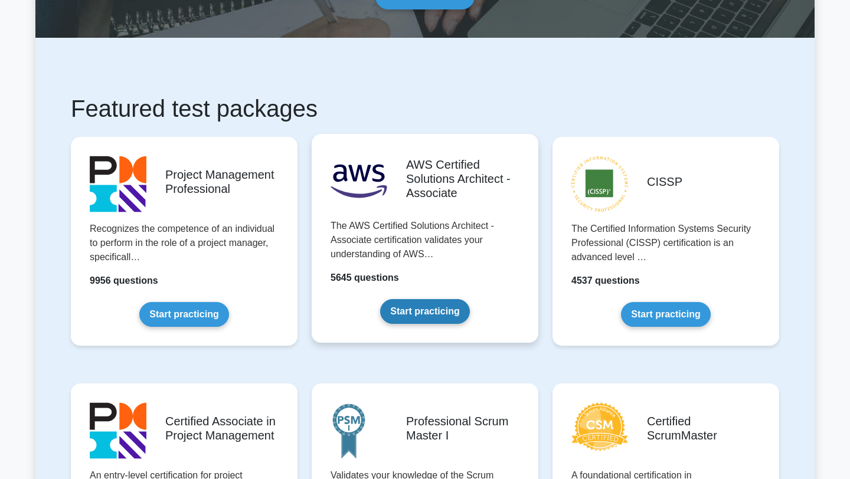
click at [453, 317] on link "Start practicing" at bounding box center [424, 311] width 89 height 25
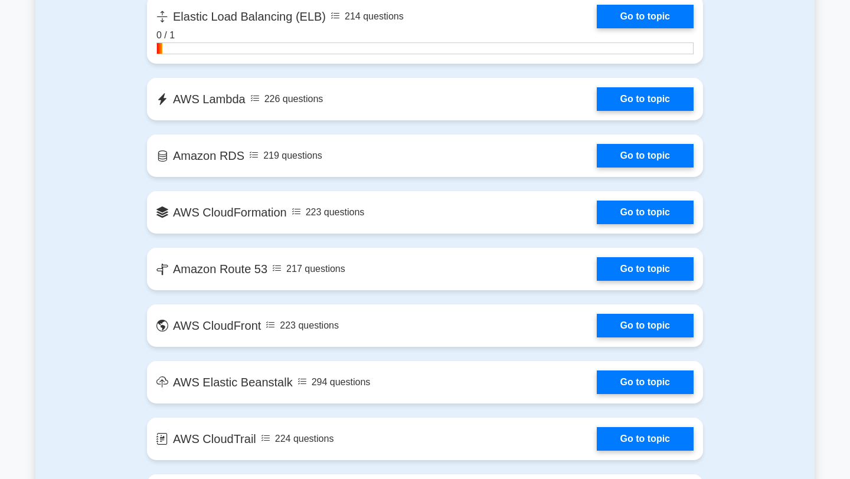
scroll to position [1162, 0]
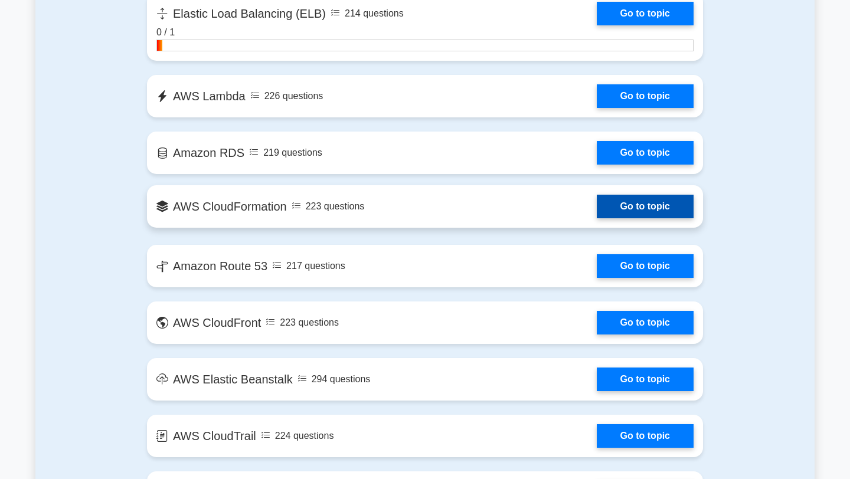
click at [597, 207] on link "Go to topic" at bounding box center [645, 207] width 97 height 24
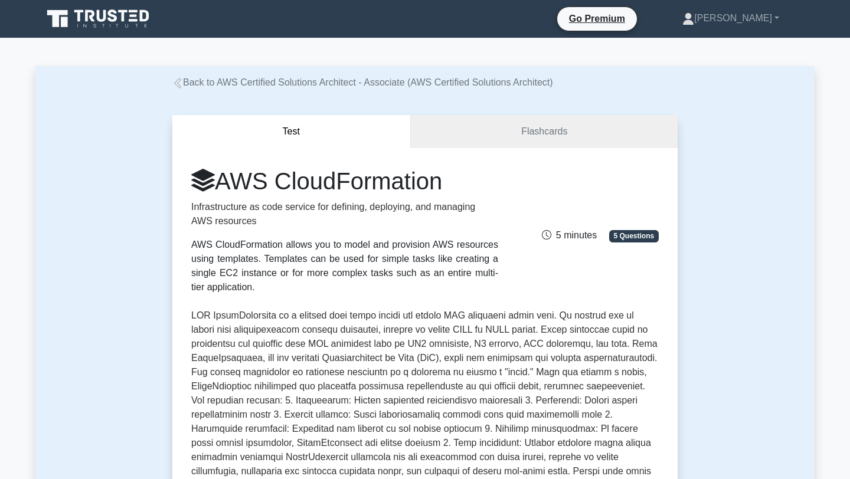
click at [282, 133] on button "Test" at bounding box center [291, 132] width 238 height 34
click at [497, 138] on link "Flashcards" at bounding box center [544, 132] width 267 height 34
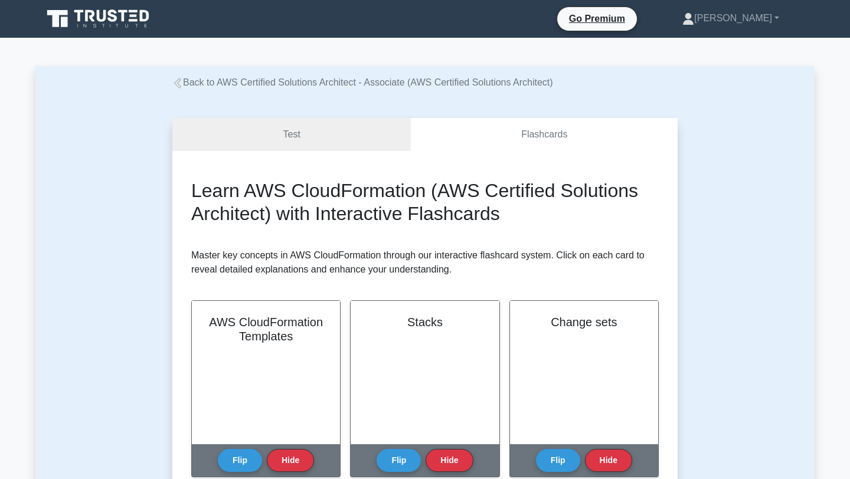
scroll to position [103, 0]
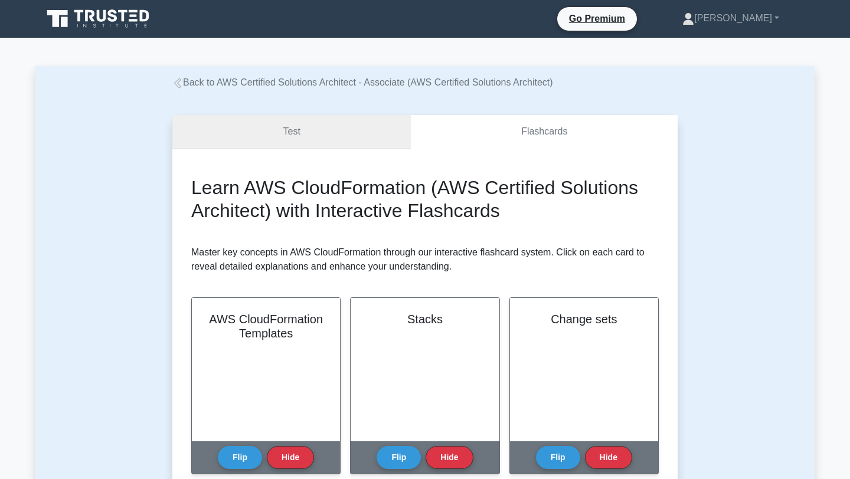
click at [350, 131] on link "Test" at bounding box center [291, 132] width 238 height 34
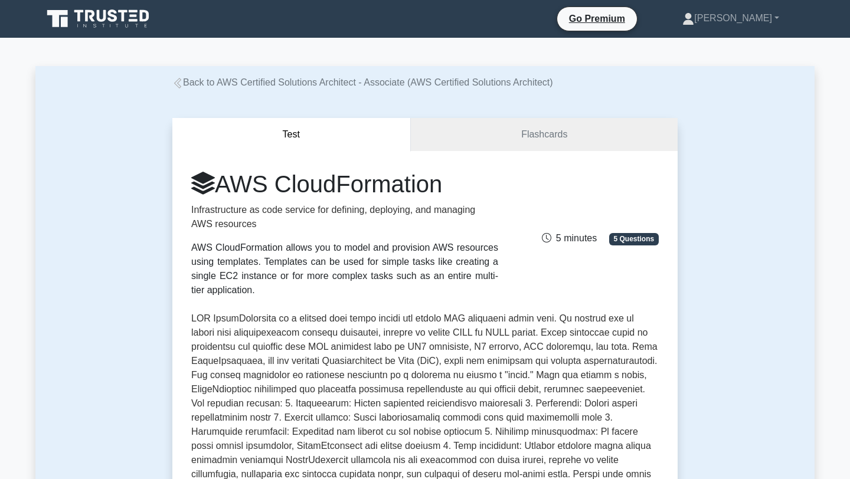
click at [204, 83] on link "Back to AWS Certified Solutions Architect - Associate (AWS Certified Solutions …" at bounding box center [362, 82] width 381 height 10
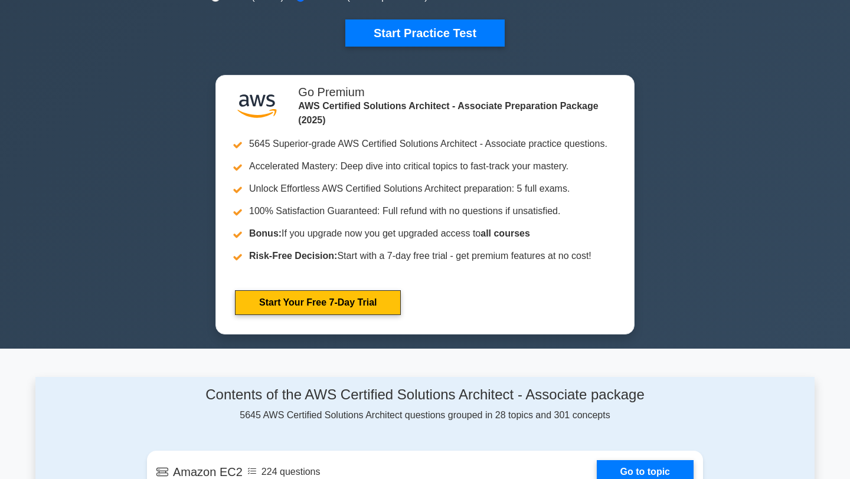
scroll to position [407, 0]
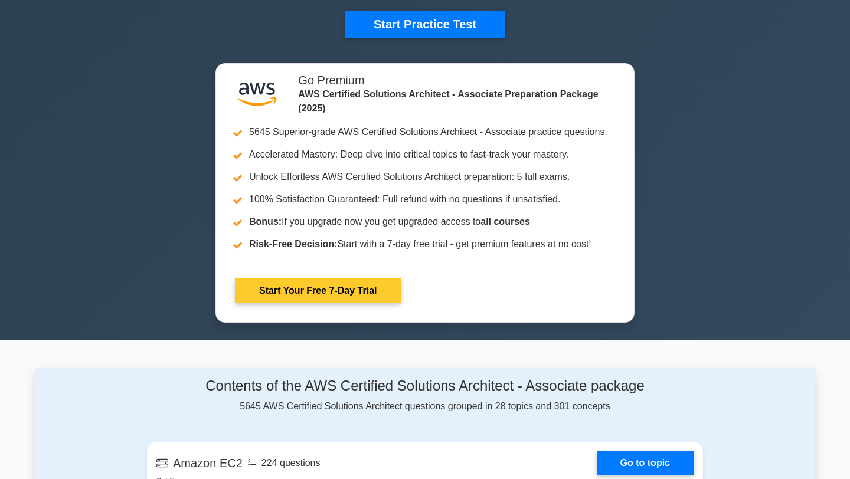
click at [310, 295] on link "Start Your Free 7-Day Trial" at bounding box center [318, 291] width 166 height 25
